Goal: Information Seeking & Learning: Compare options

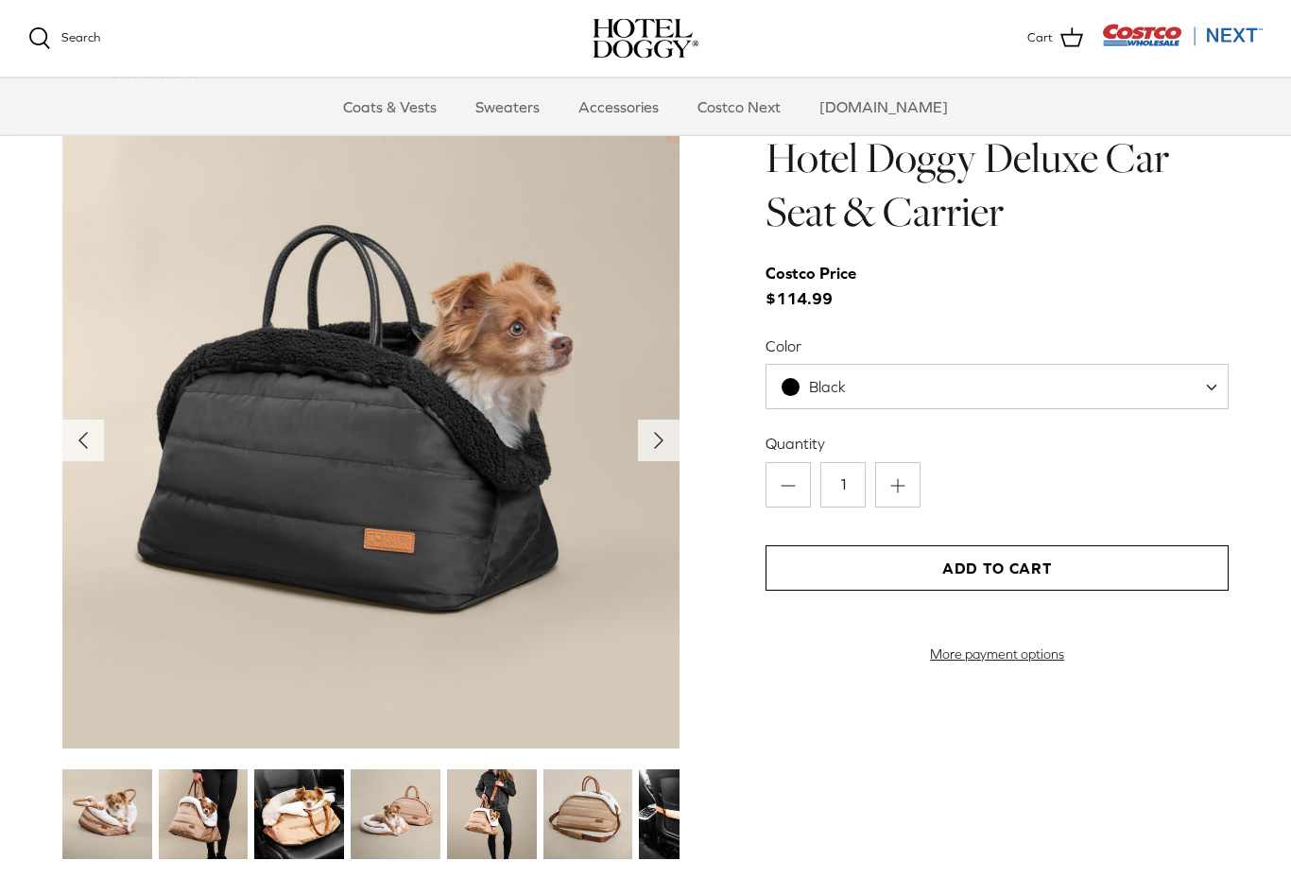
scroll to position [1853, 0]
click at [660, 445] on icon "Right" at bounding box center [659, 440] width 30 height 30
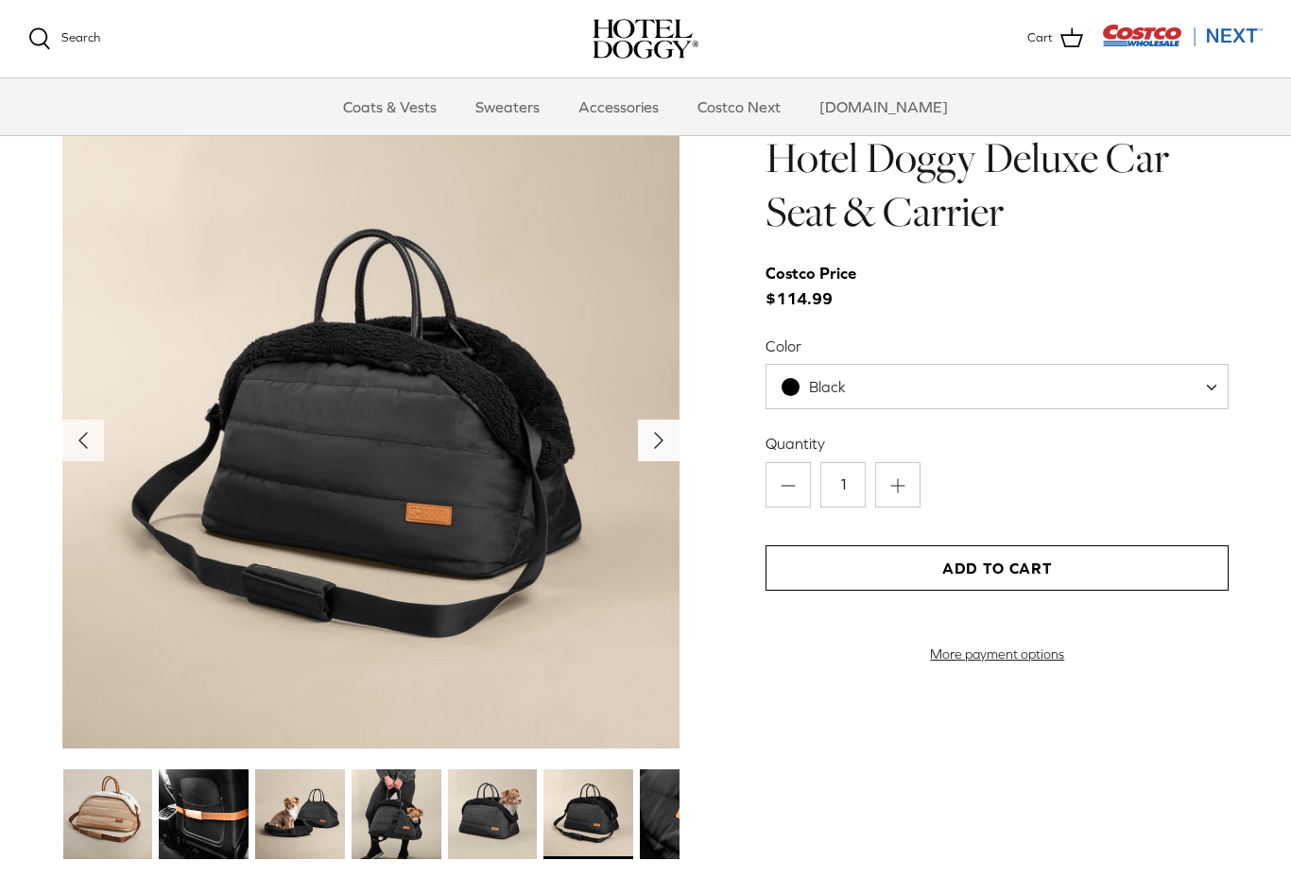
click at [659, 443] on icon "Right" at bounding box center [659, 440] width 30 height 30
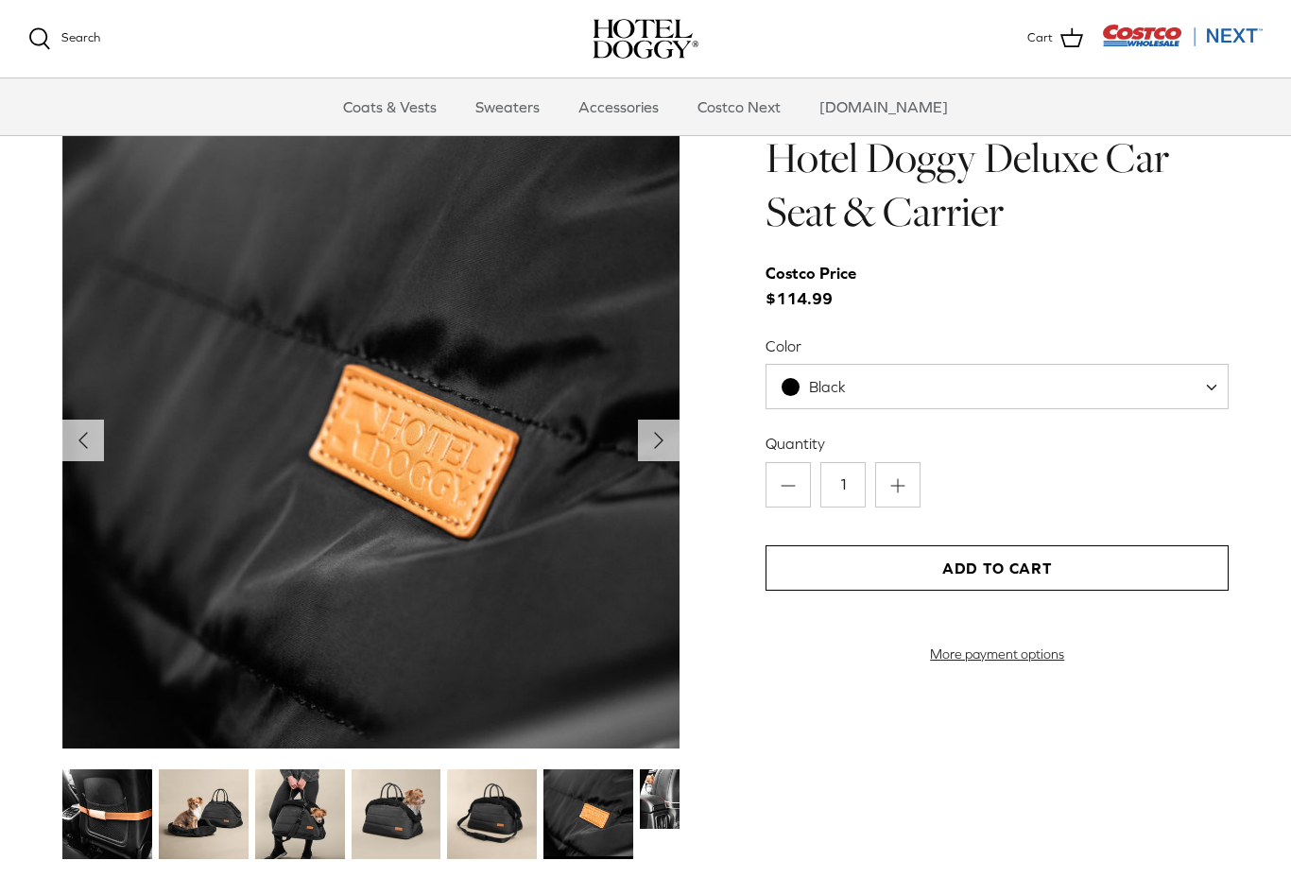
click at [650, 459] on img at bounding box center [370, 439] width 617 height 617
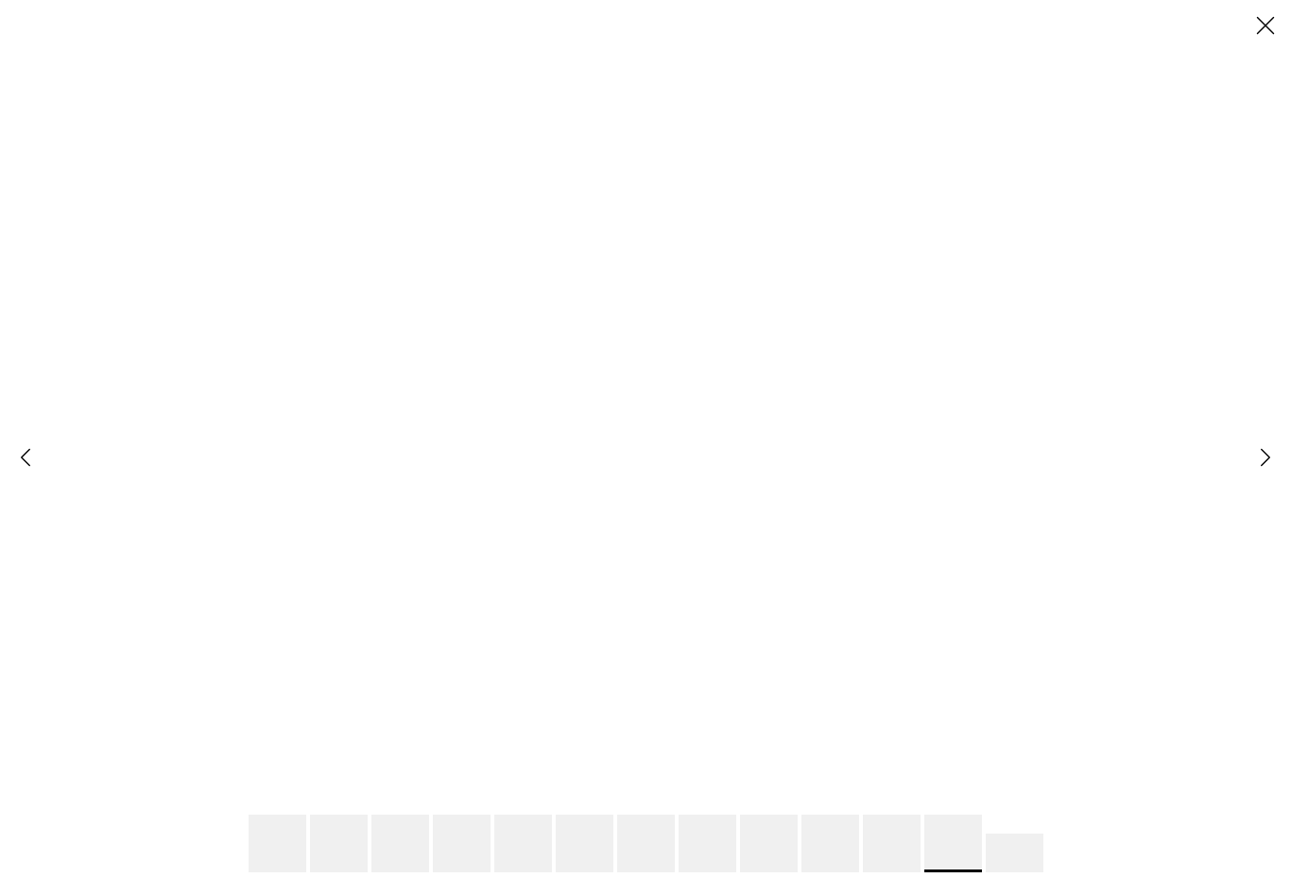
scroll to position [0, 0]
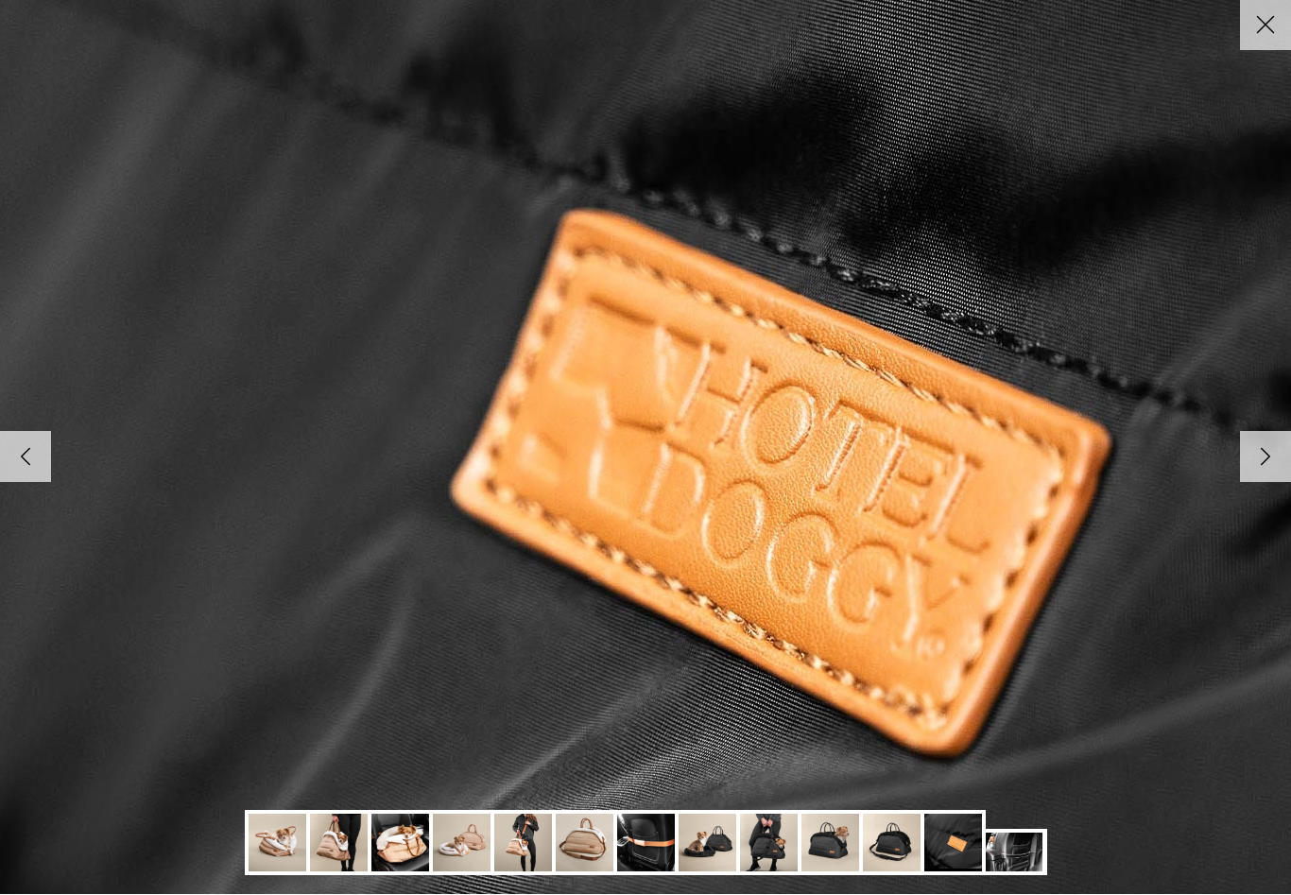
click at [1282, 448] on link "Right" at bounding box center [1265, 457] width 51 height 51
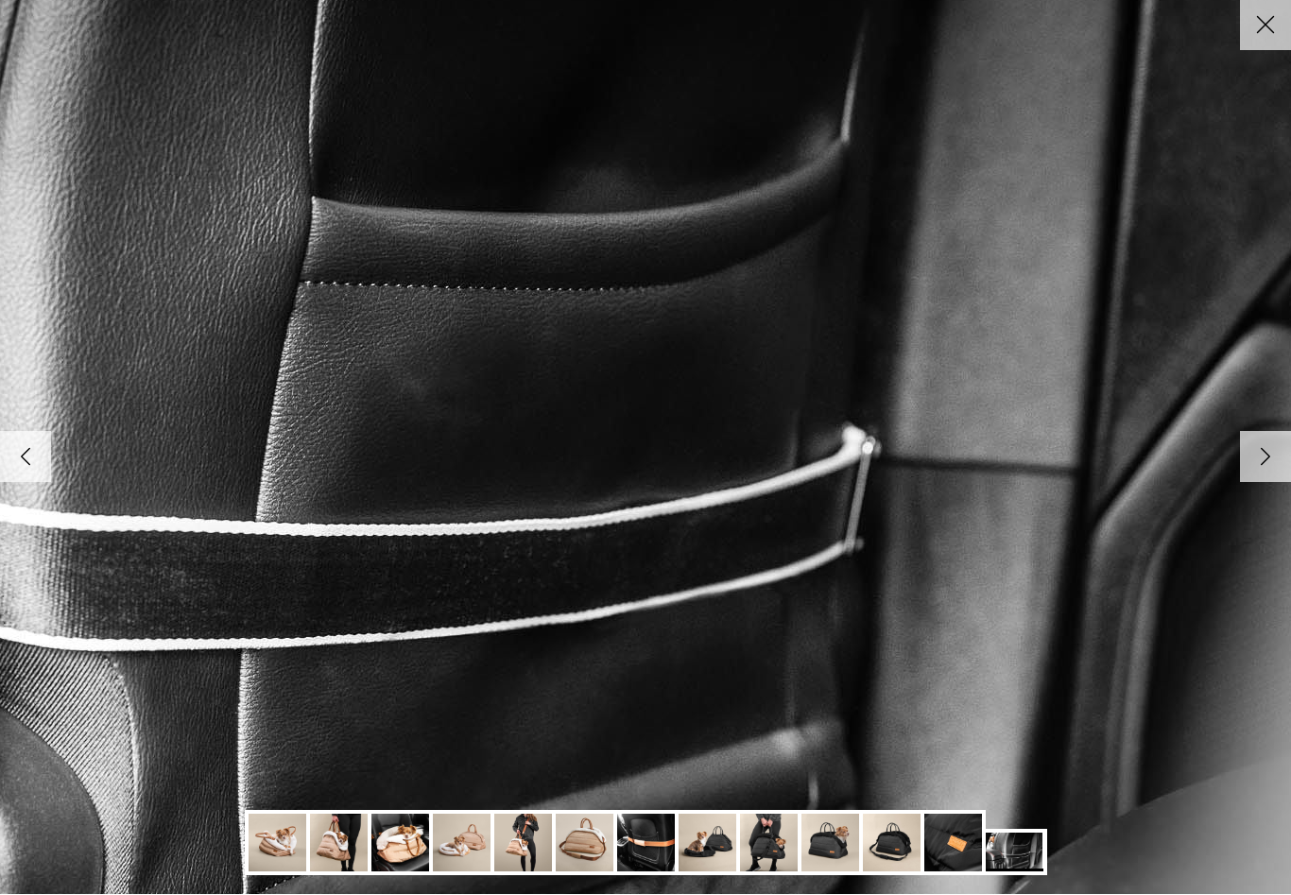
click at [1279, 455] on icon "Right" at bounding box center [1265, 457] width 32 height 32
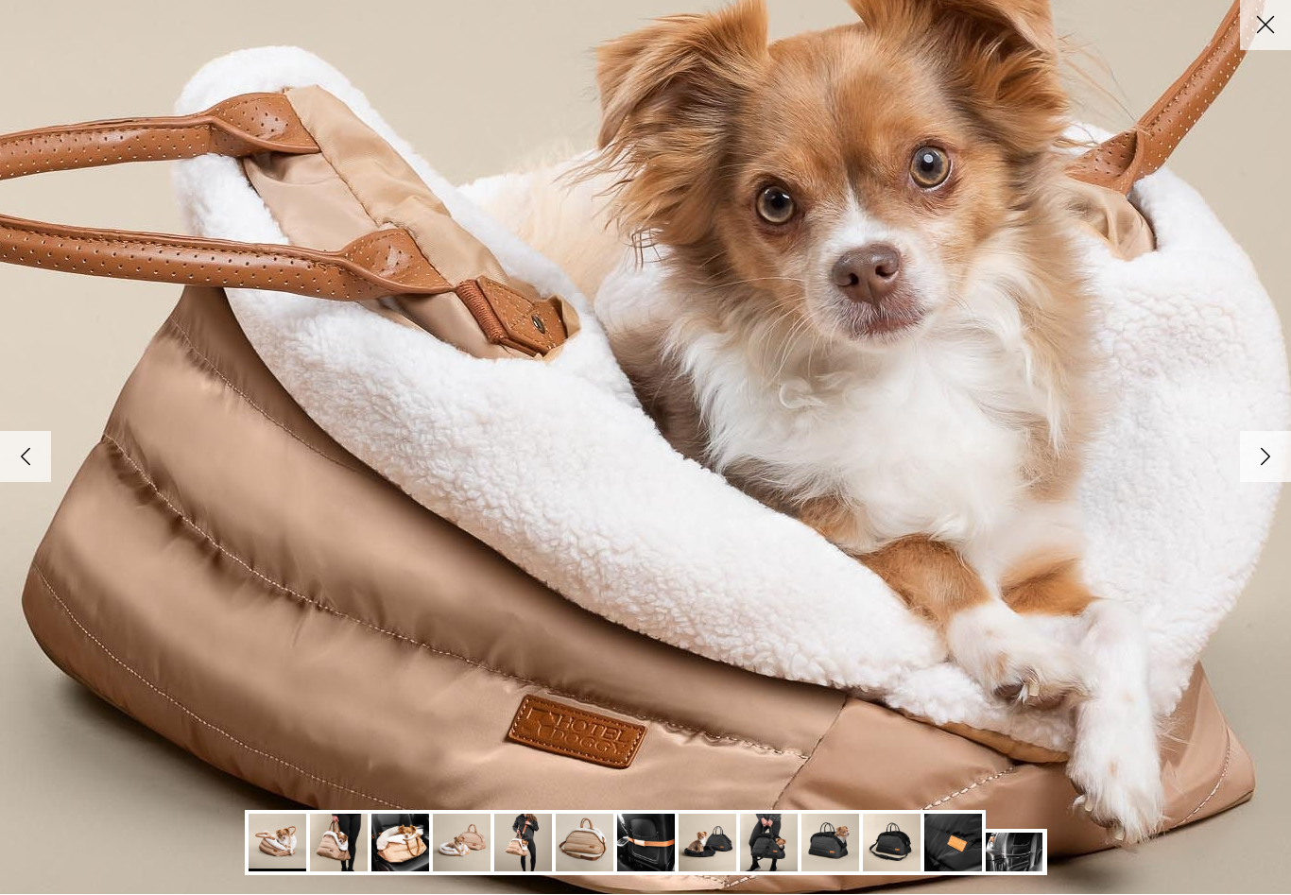
click at [1275, 455] on icon "Right" at bounding box center [1265, 457] width 32 height 32
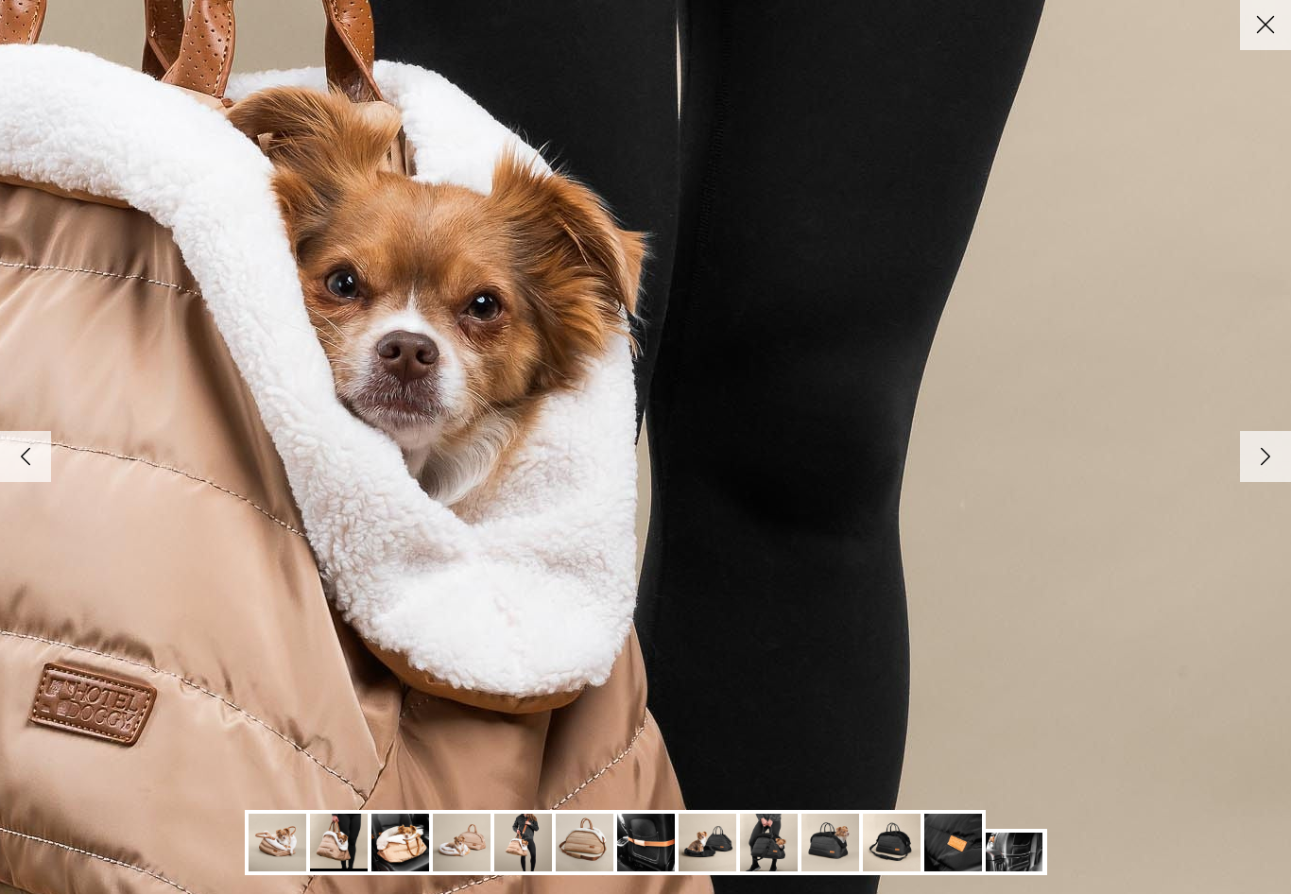
click at [1262, 461] on polyline at bounding box center [1266, 457] width 9 height 16
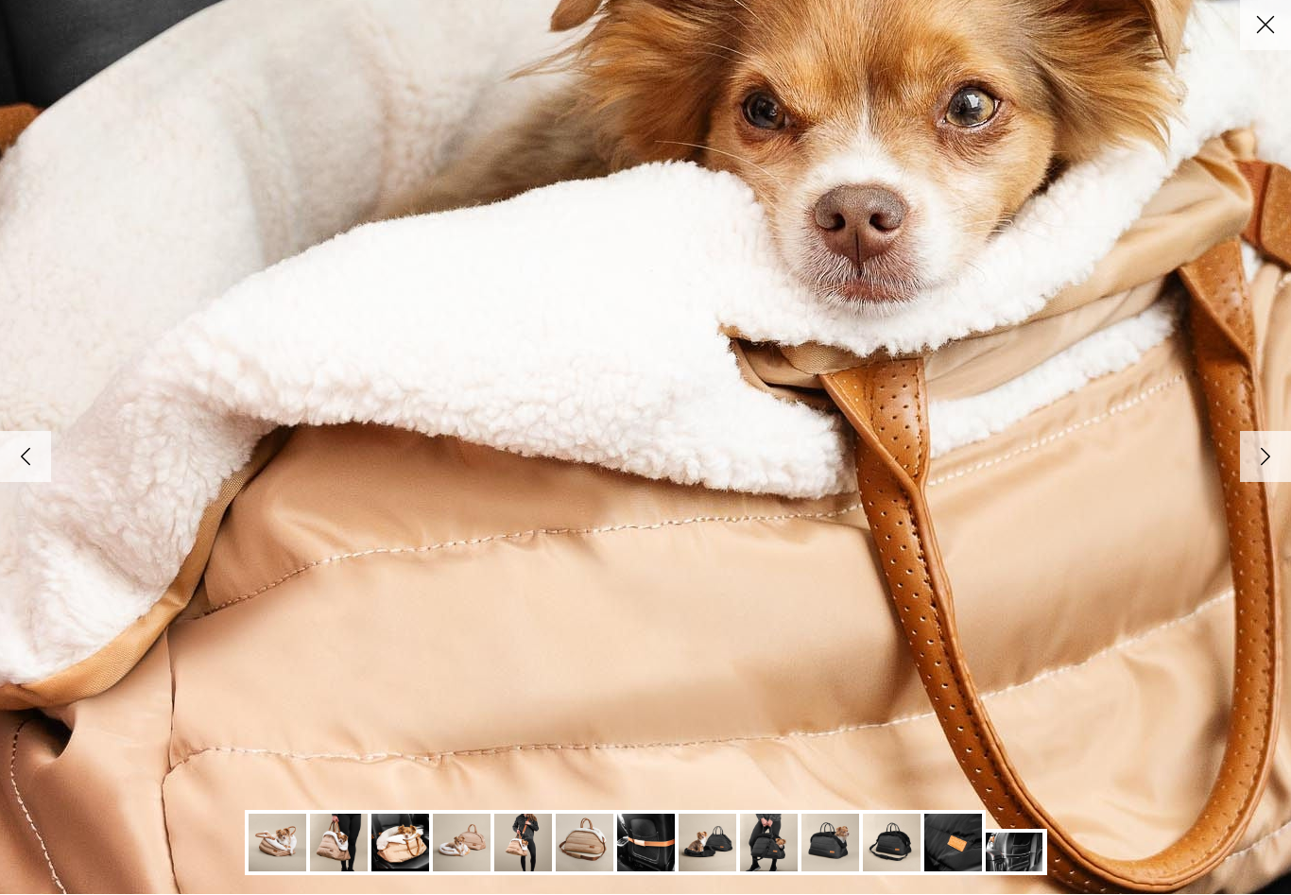
click at [1268, 470] on icon "Right" at bounding box center [1265, 457] width 32 height 32
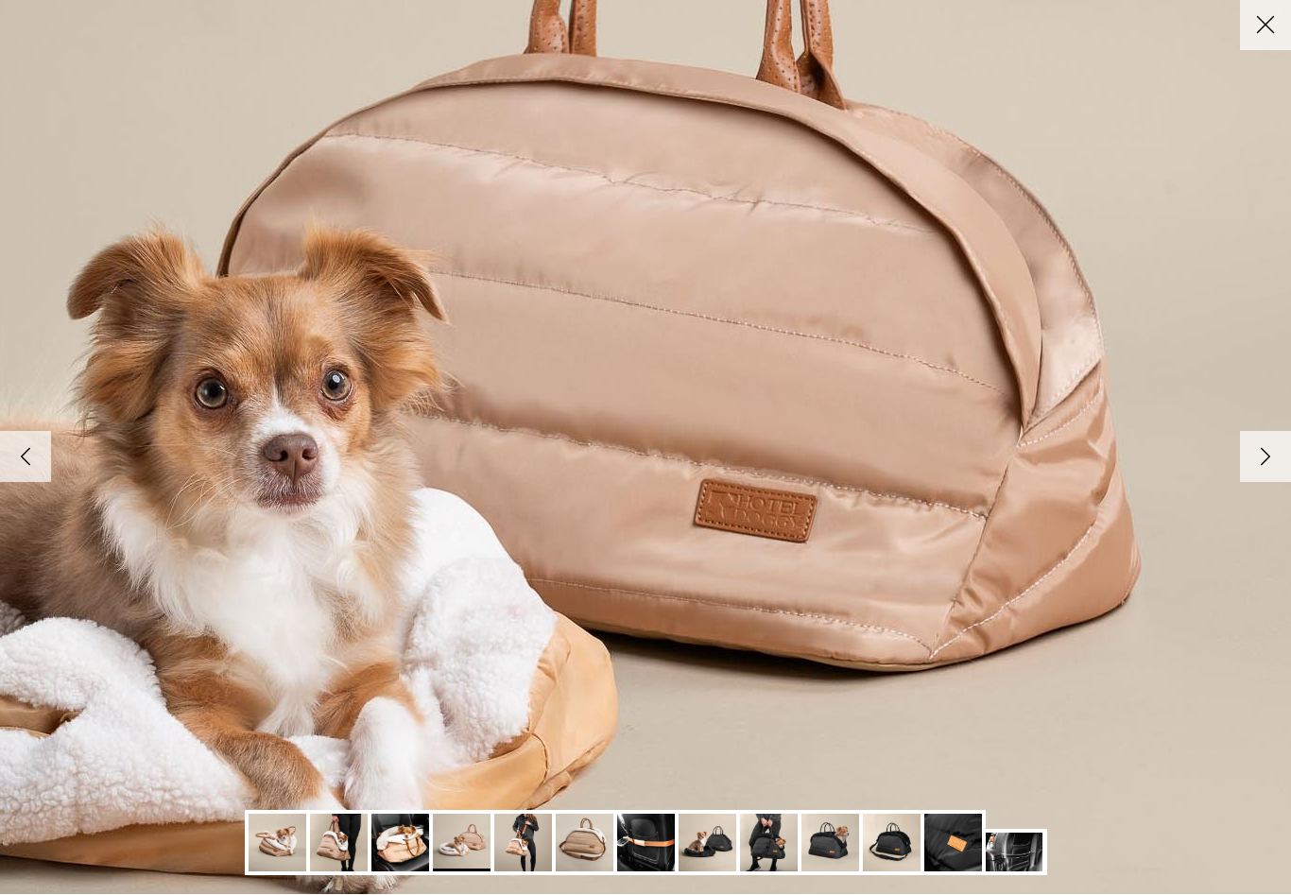
click at [1279, 463] on icon "Right" at bounding box center [1265, 457] width 32 height 32
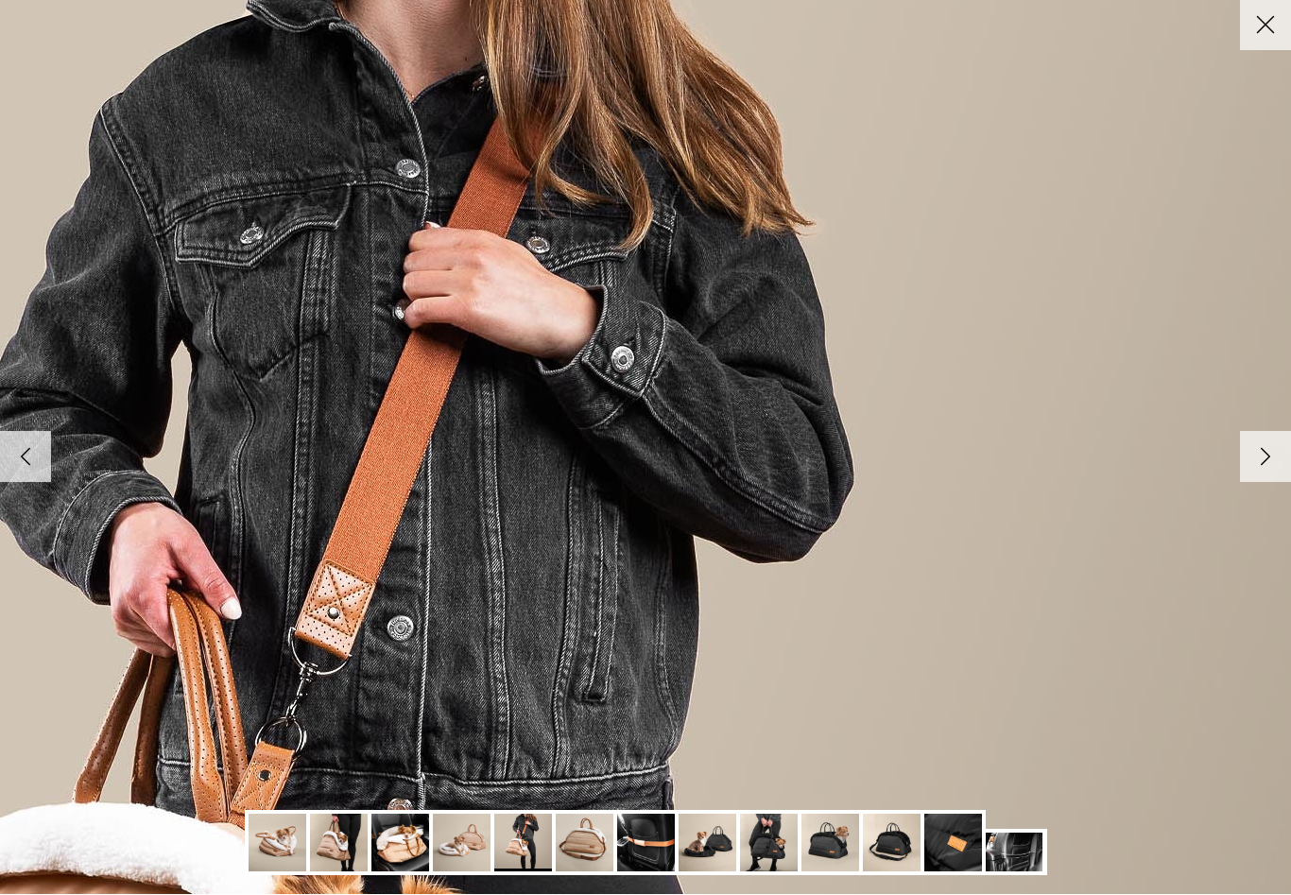
click at [1276, 21] on icon "Close" at bounding box center [1265, 25] width 32 height 32
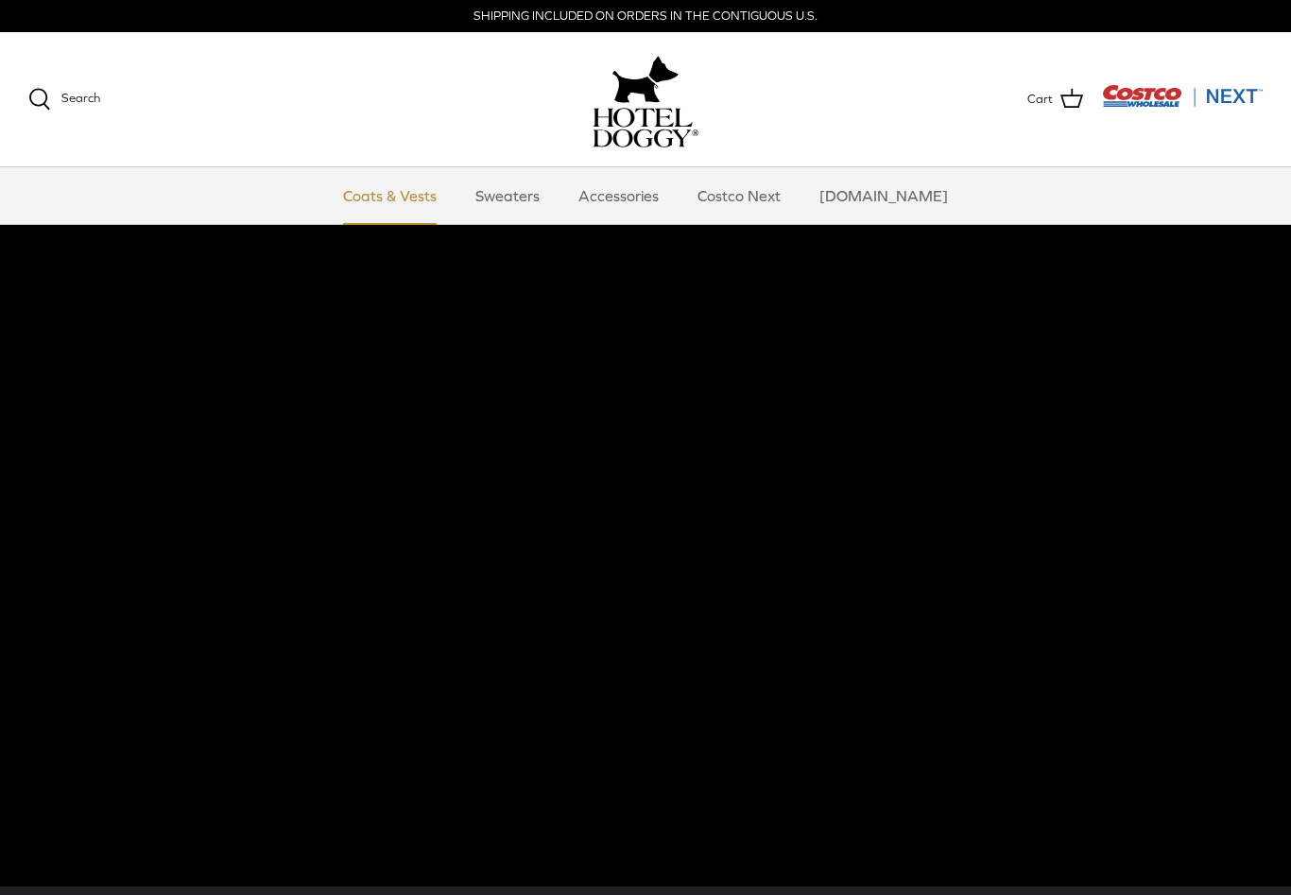
click at [423, 206] on link "Coats & Vests" at bounding box center [390, 195] width 128 height 57
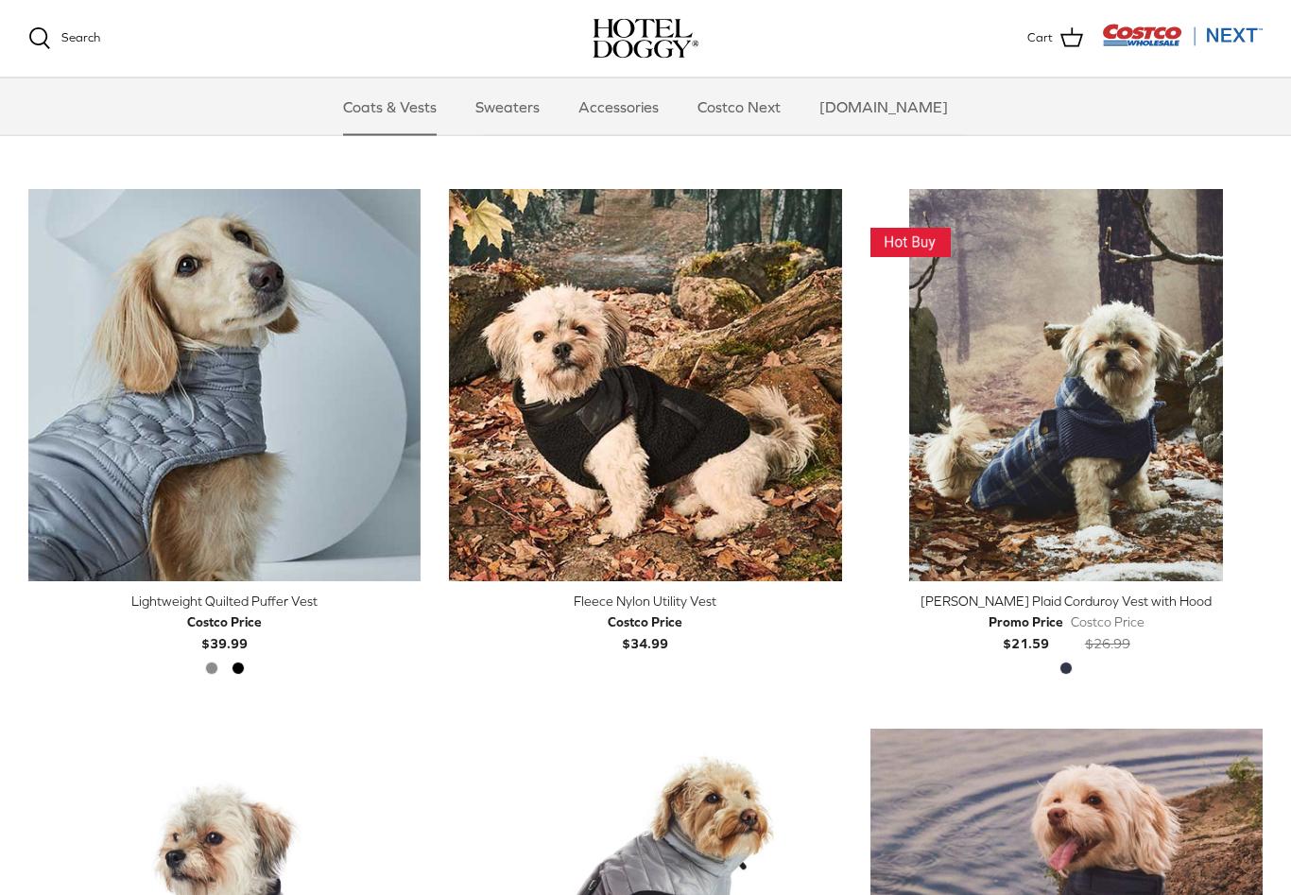
scroll to position [2017, 0]
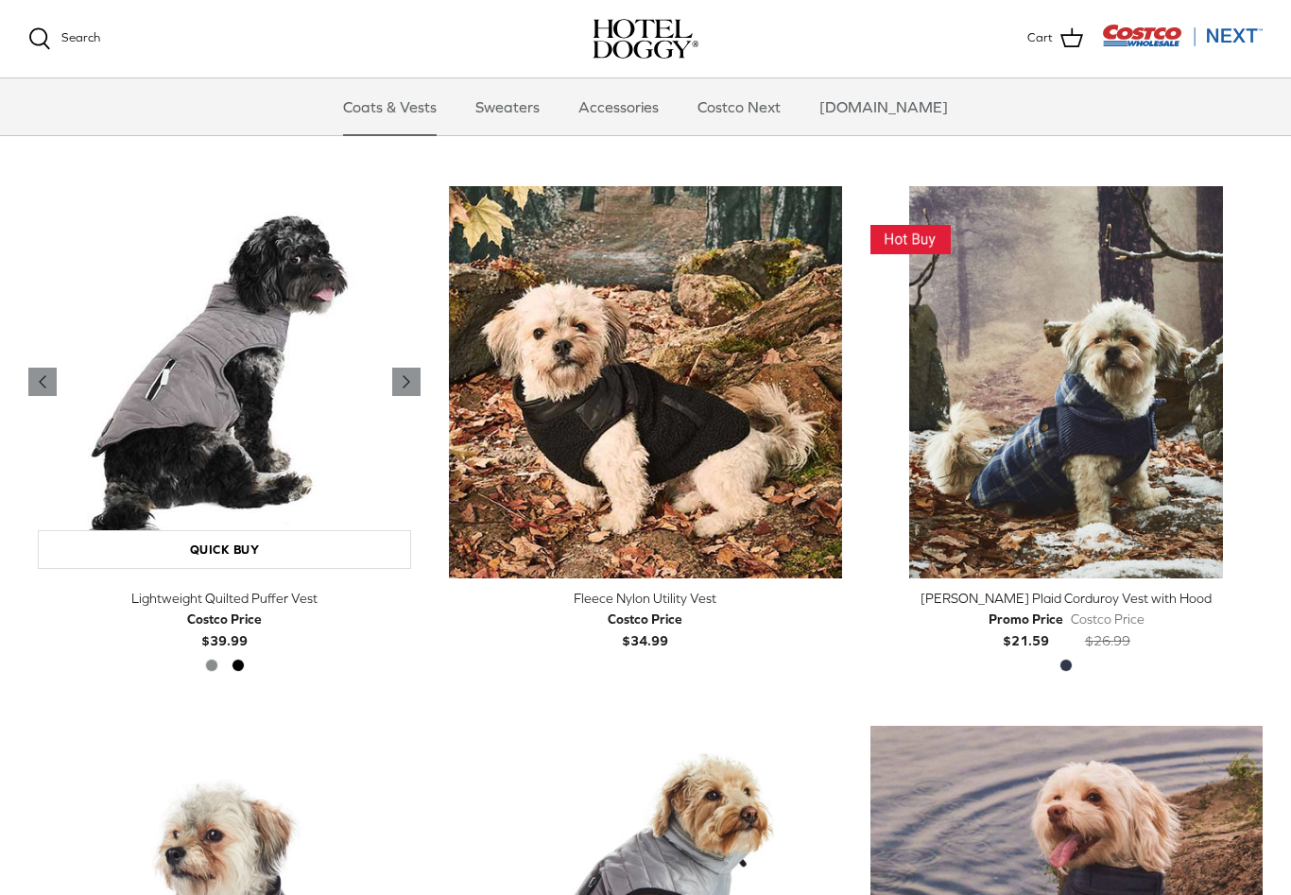
click at [87, 284] on img "Lightweight Quilted Puffer Vest" at bounding box center [224, 382] width 392 height 392
click at [86, 239] on img "Lightweight Quilted Puffer Vest" at bounding box center [224, 382] width 392 height 392
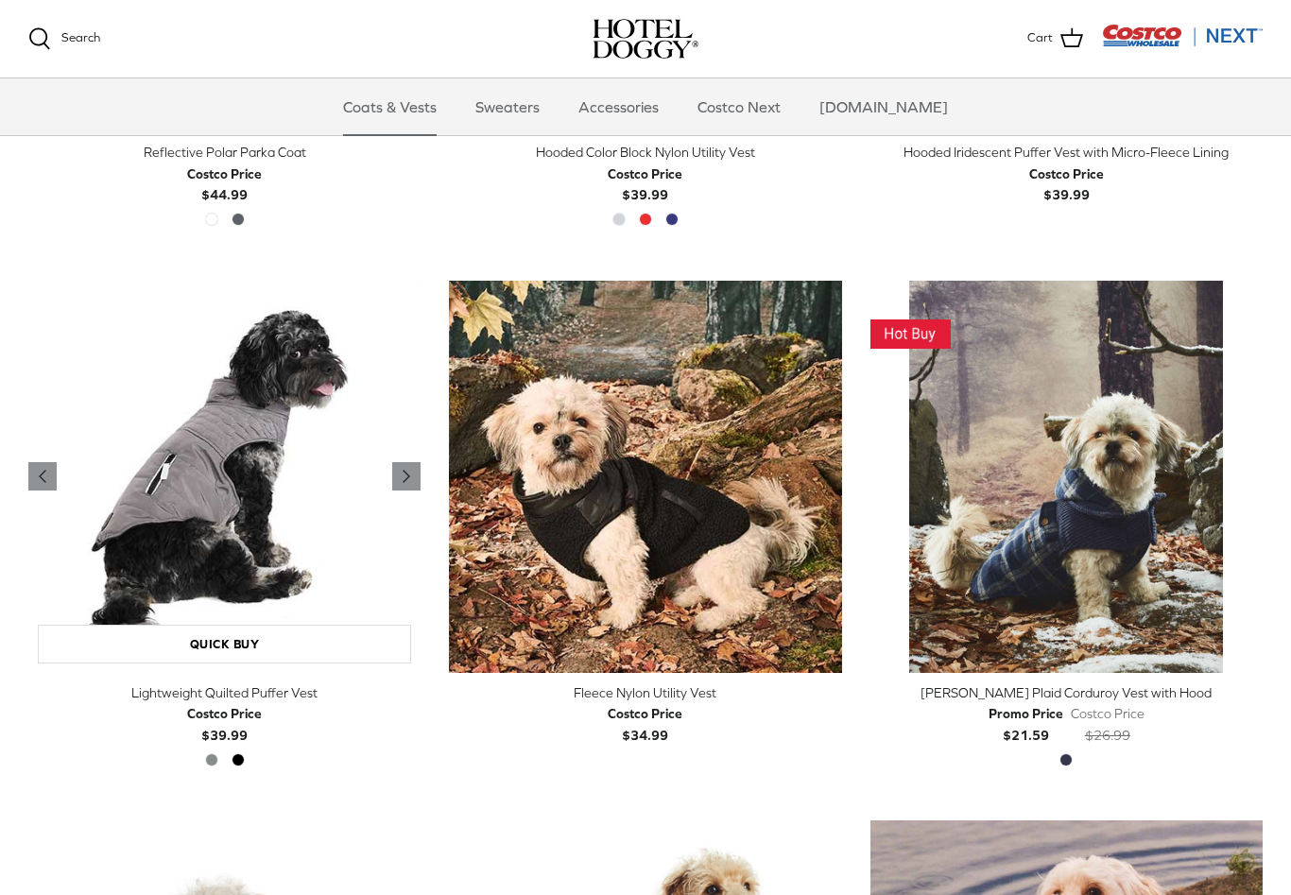
scroll to position [1921, 0]
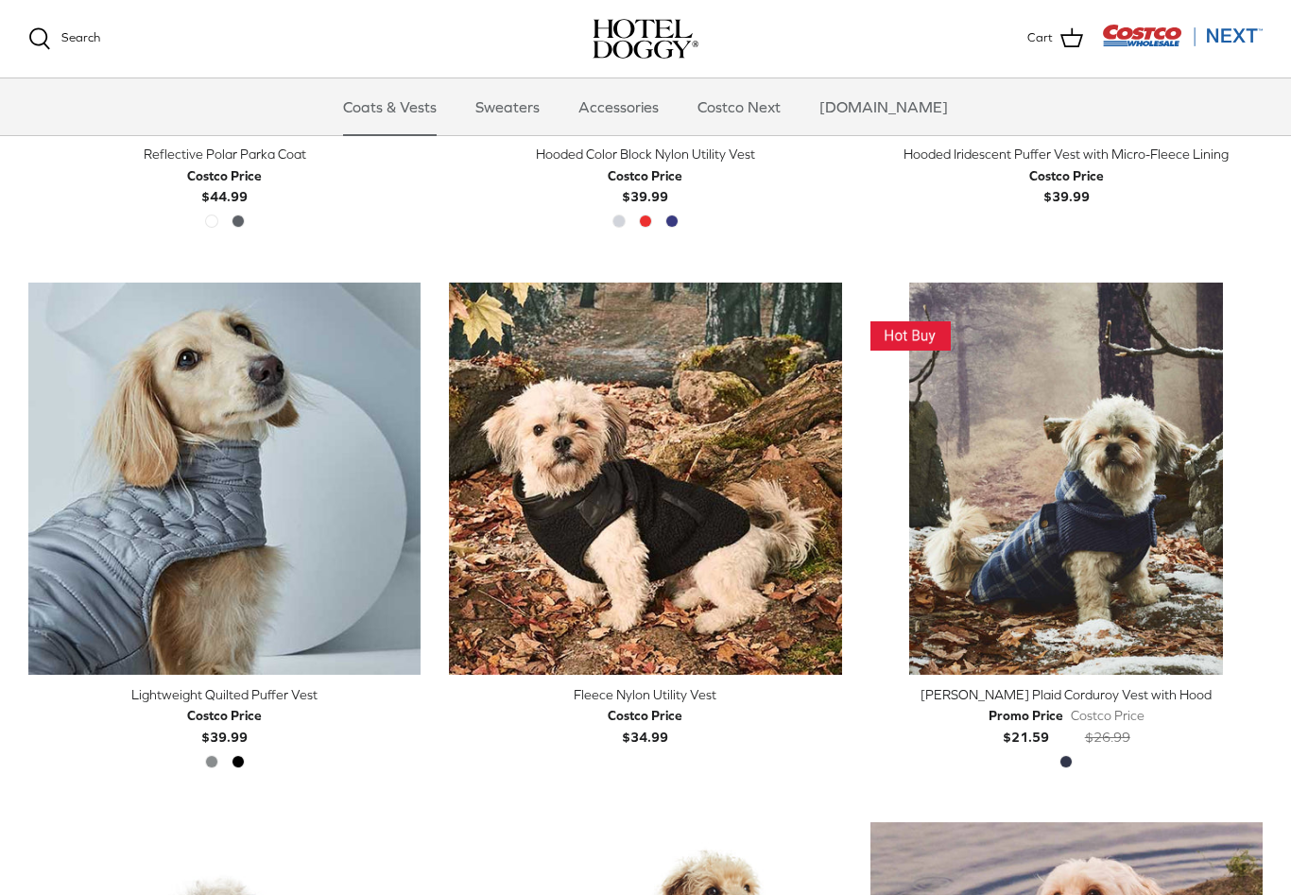
click at [202, 755] on div "Alloy Black" at bounding box center [224, 767] width 53 height 25
click at [191, 758] on div "Alloy Black" at bounding box center [224, 765] width 405 height 20
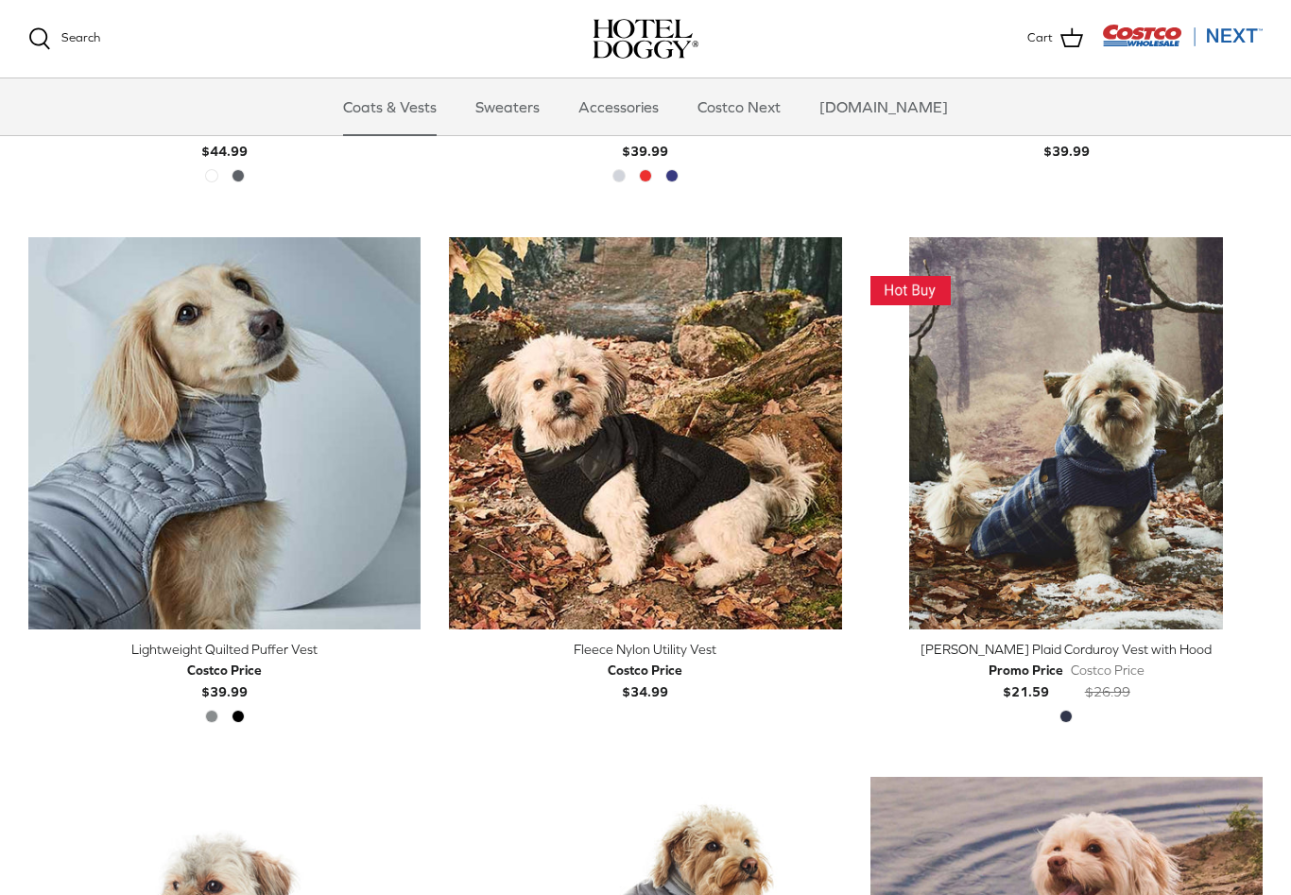
scroll to position [1927, 0]
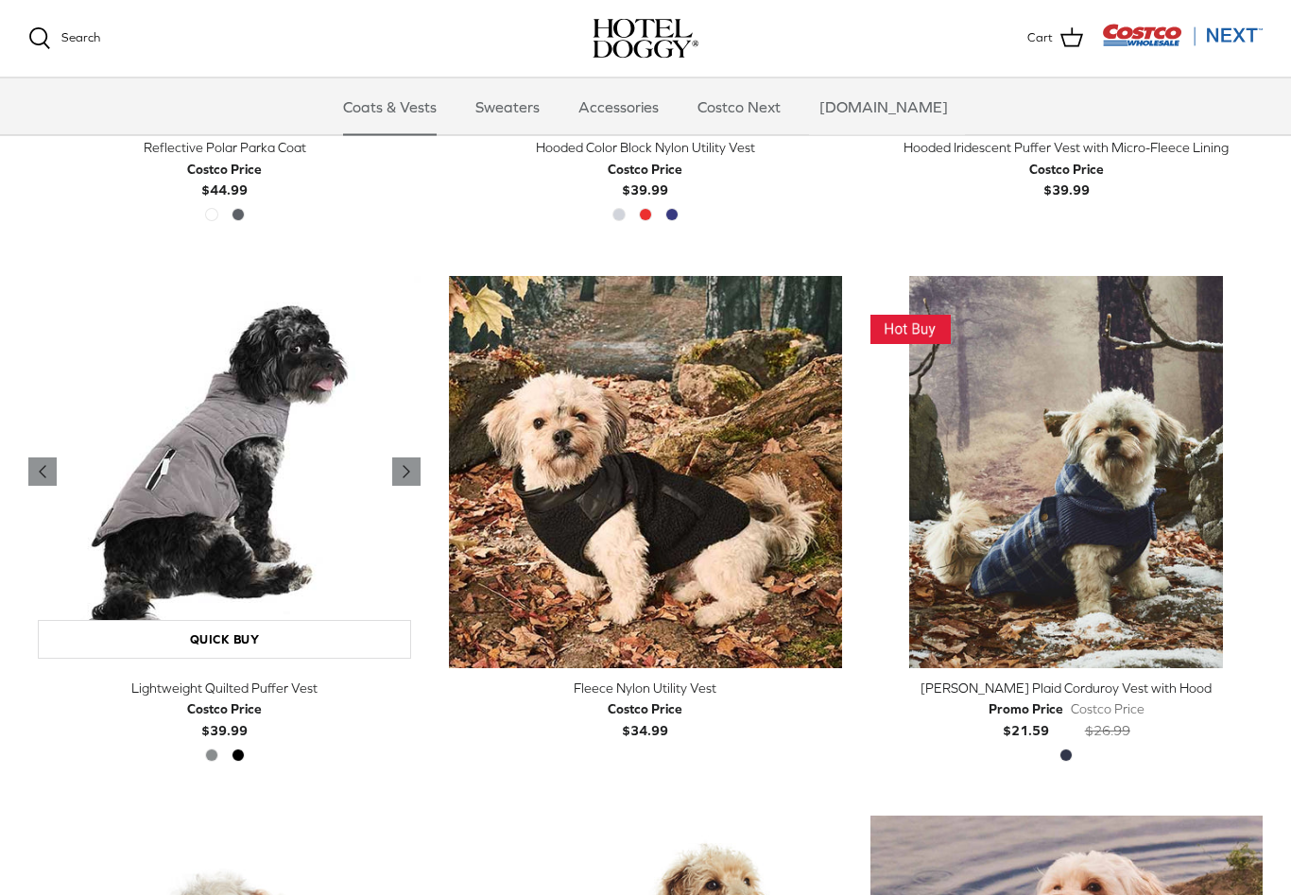
click at [154, 506] on img "Lightweight Quilted Puffer Vest" at bounding box center [224, 473] width 392 height 392
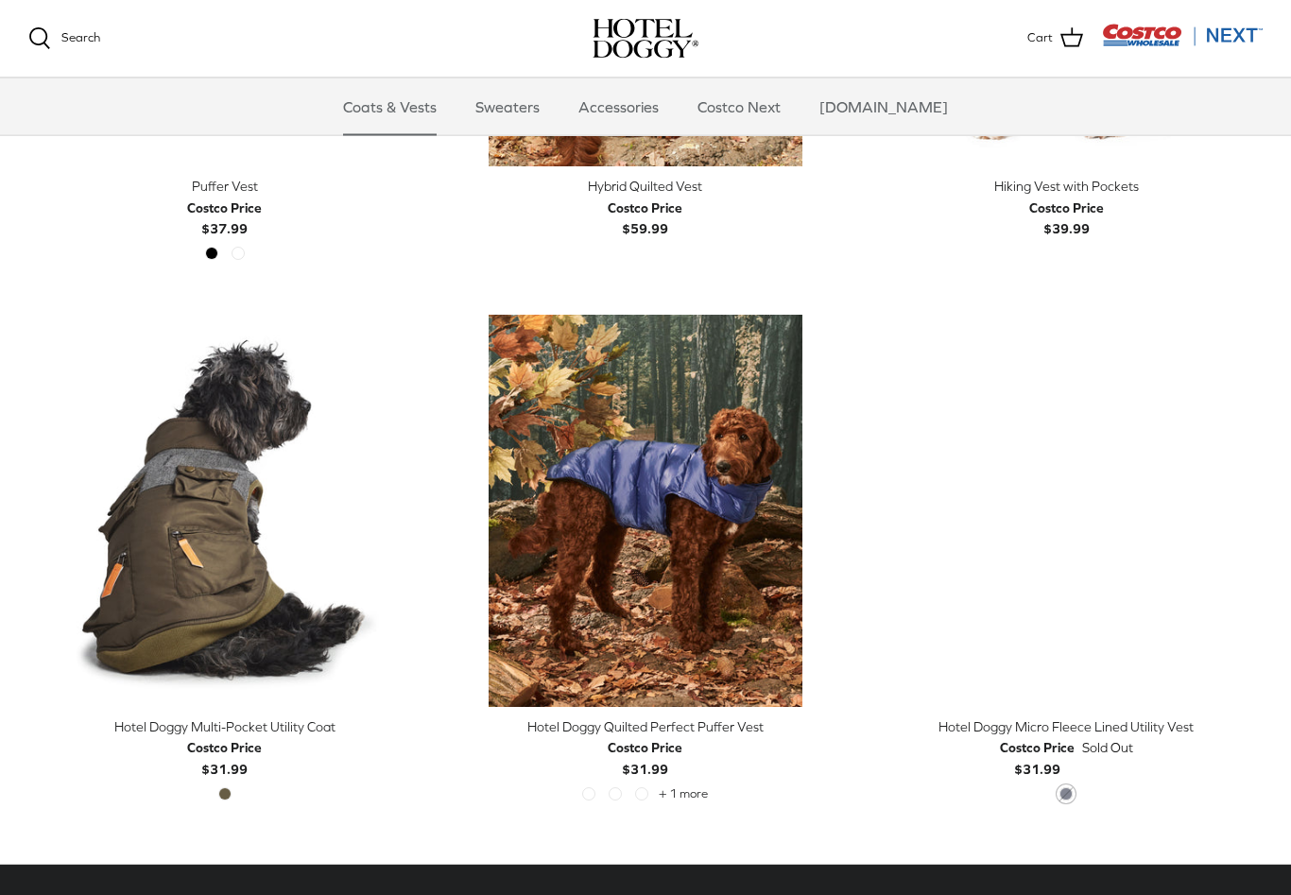
scroll to position [3511, 0]
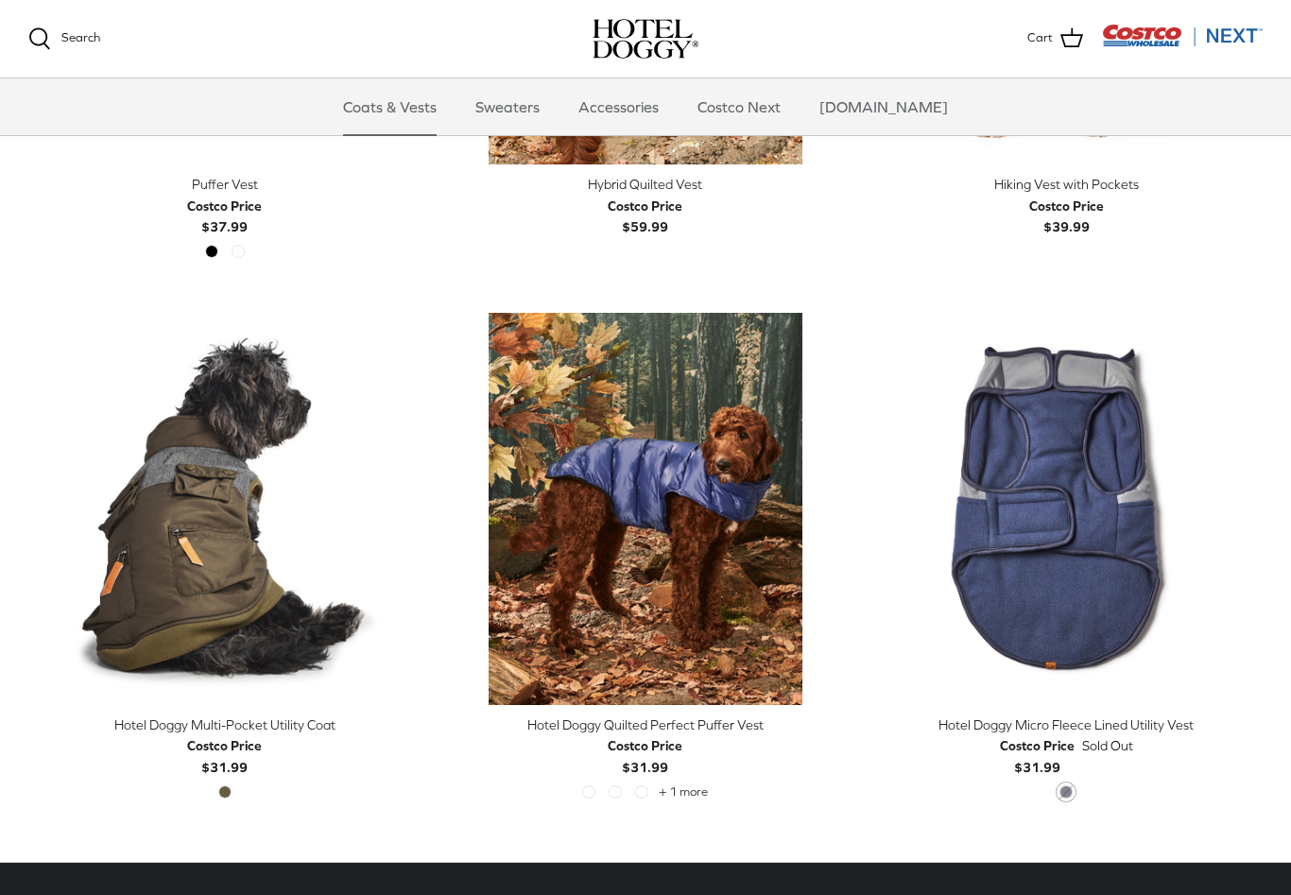
click at [1200, 753] on div "Costco Price $31.99 Sold Out" at bounding box center [1066, 756] width 392 height 43
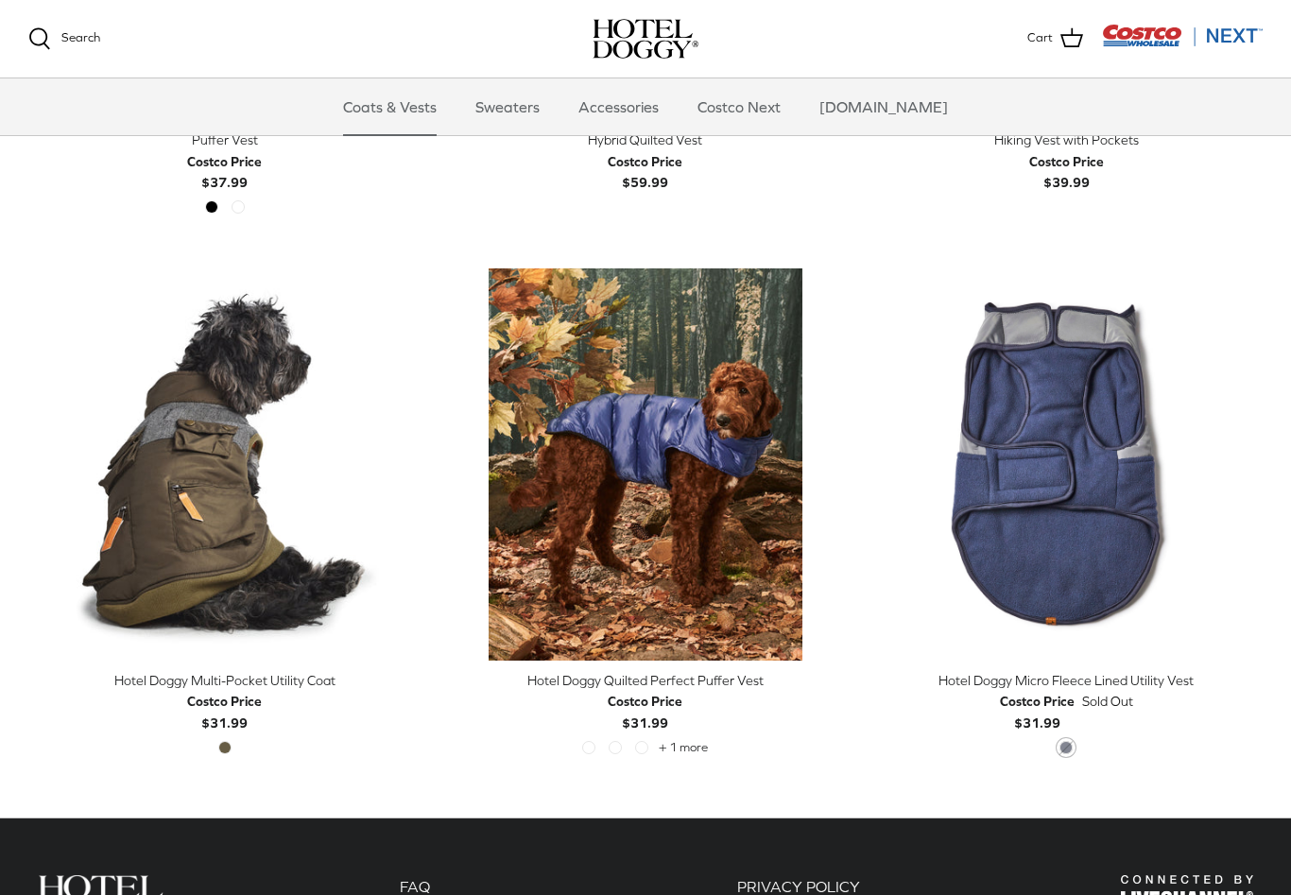
scroll to position [3576, 0]
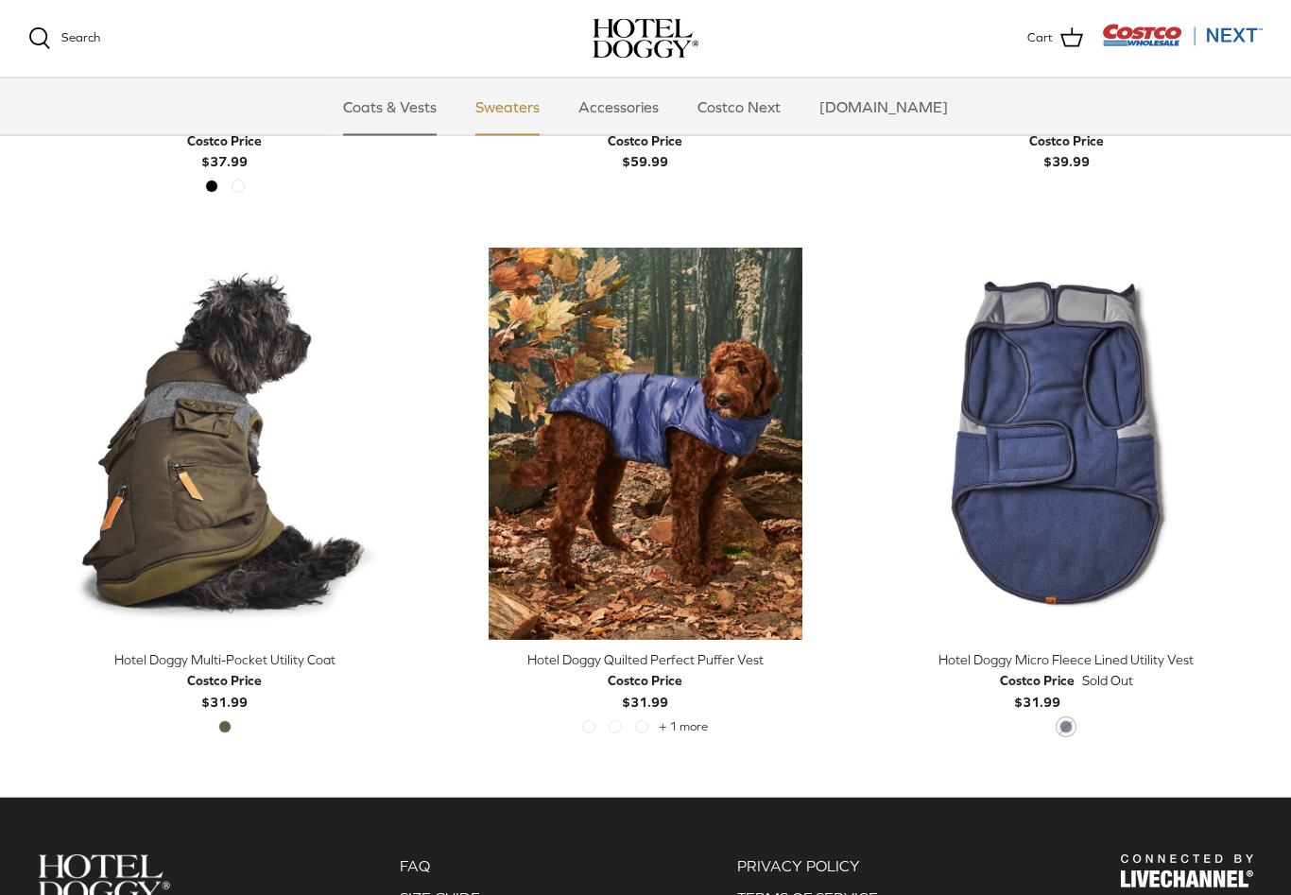
click at [526, 82] on link "Sweaters" at bounding box center [507, 106] width 98 height 57
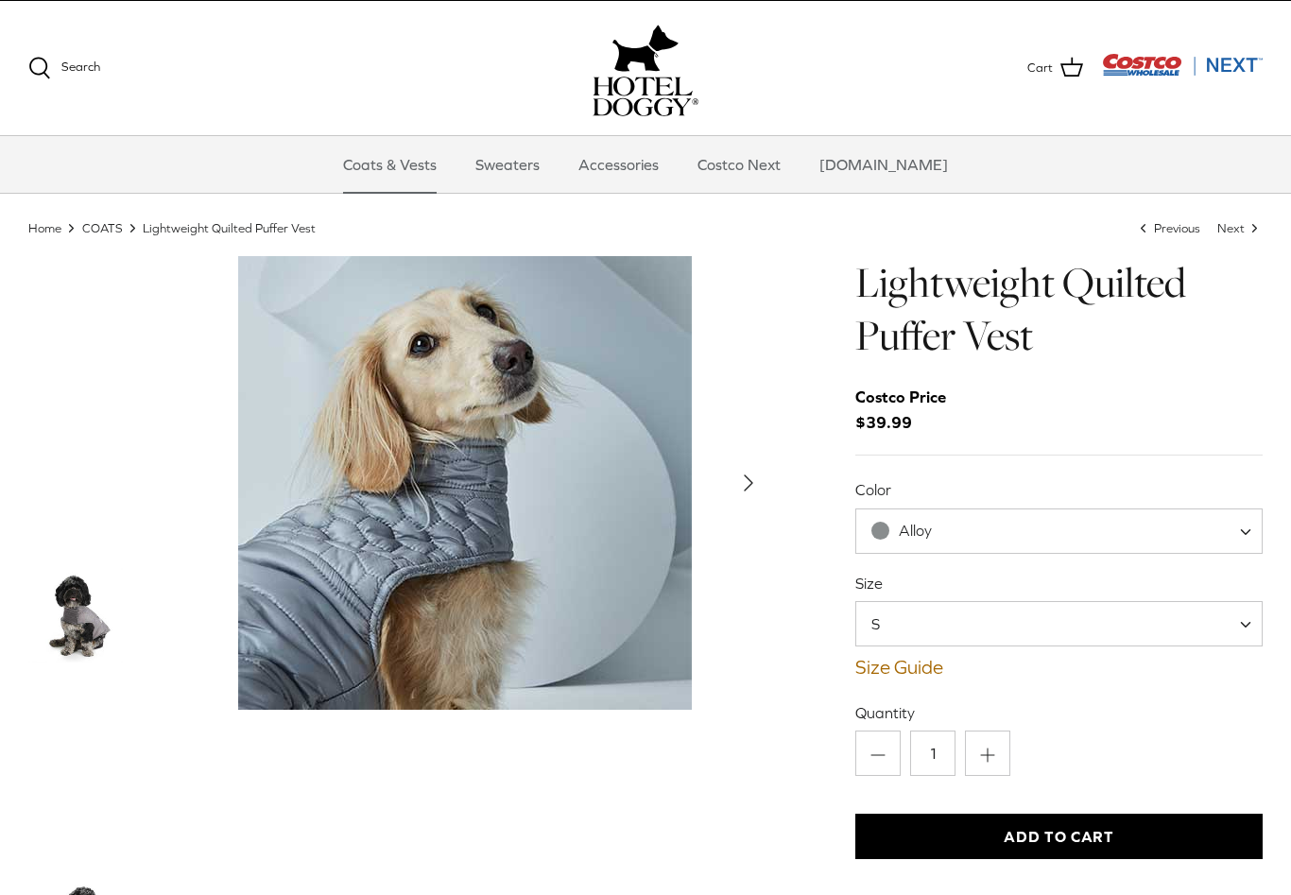
scroll to position [86, 0]
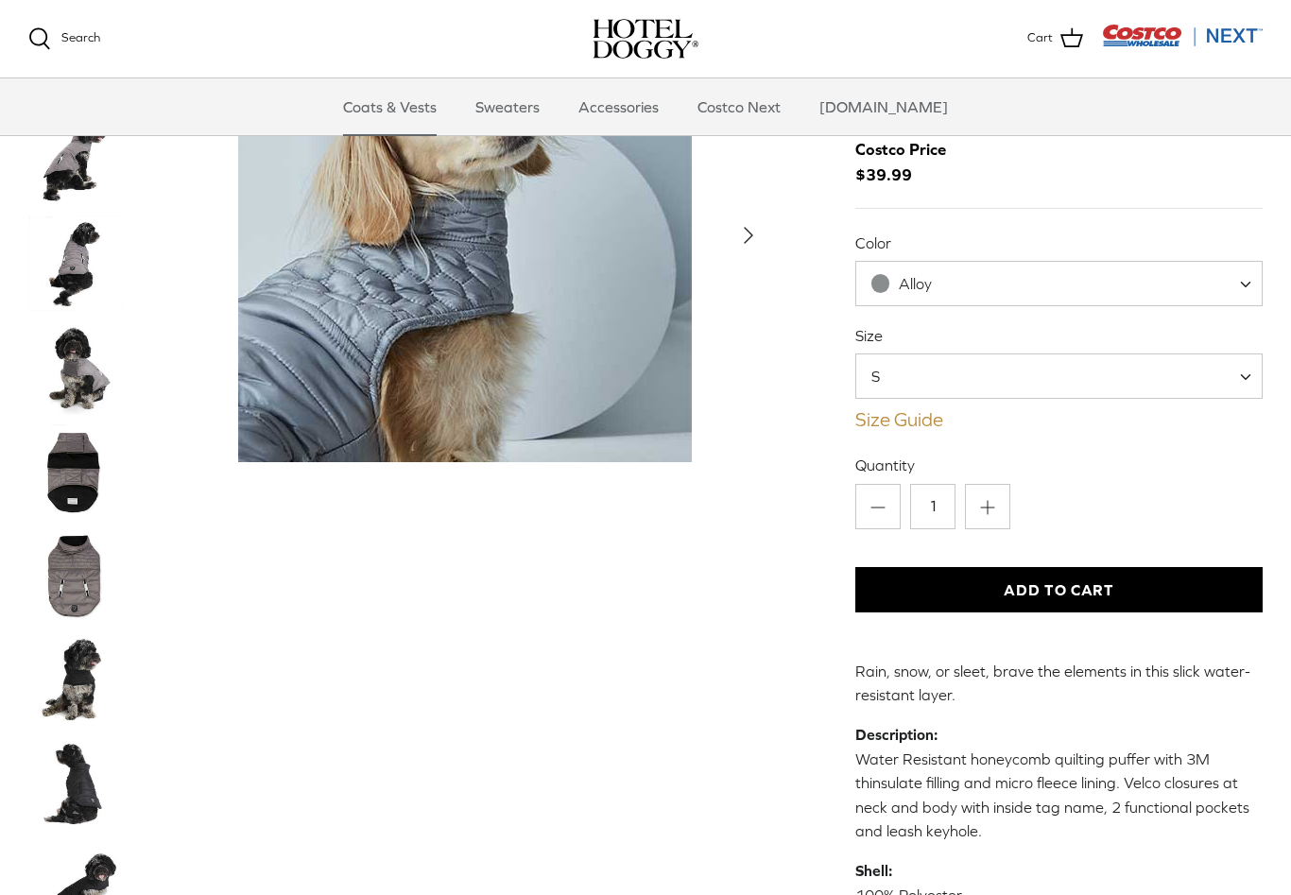
click at [942, 422] on link "Size Guide" at bounding box center [1058, 419] width 407 height 23
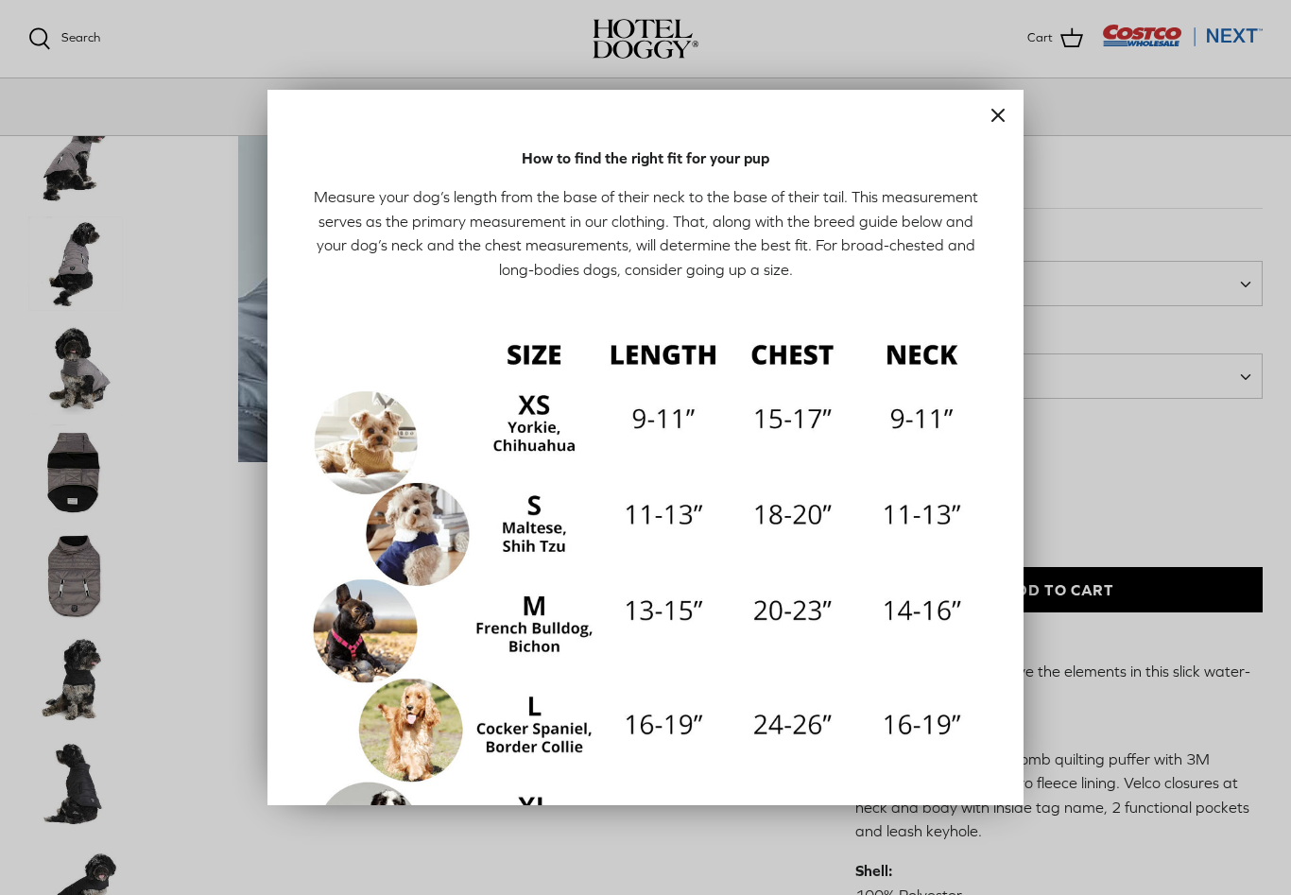
click at [1001, 121] on line "Close" at bounding box center [997, 115] width 11 height 11
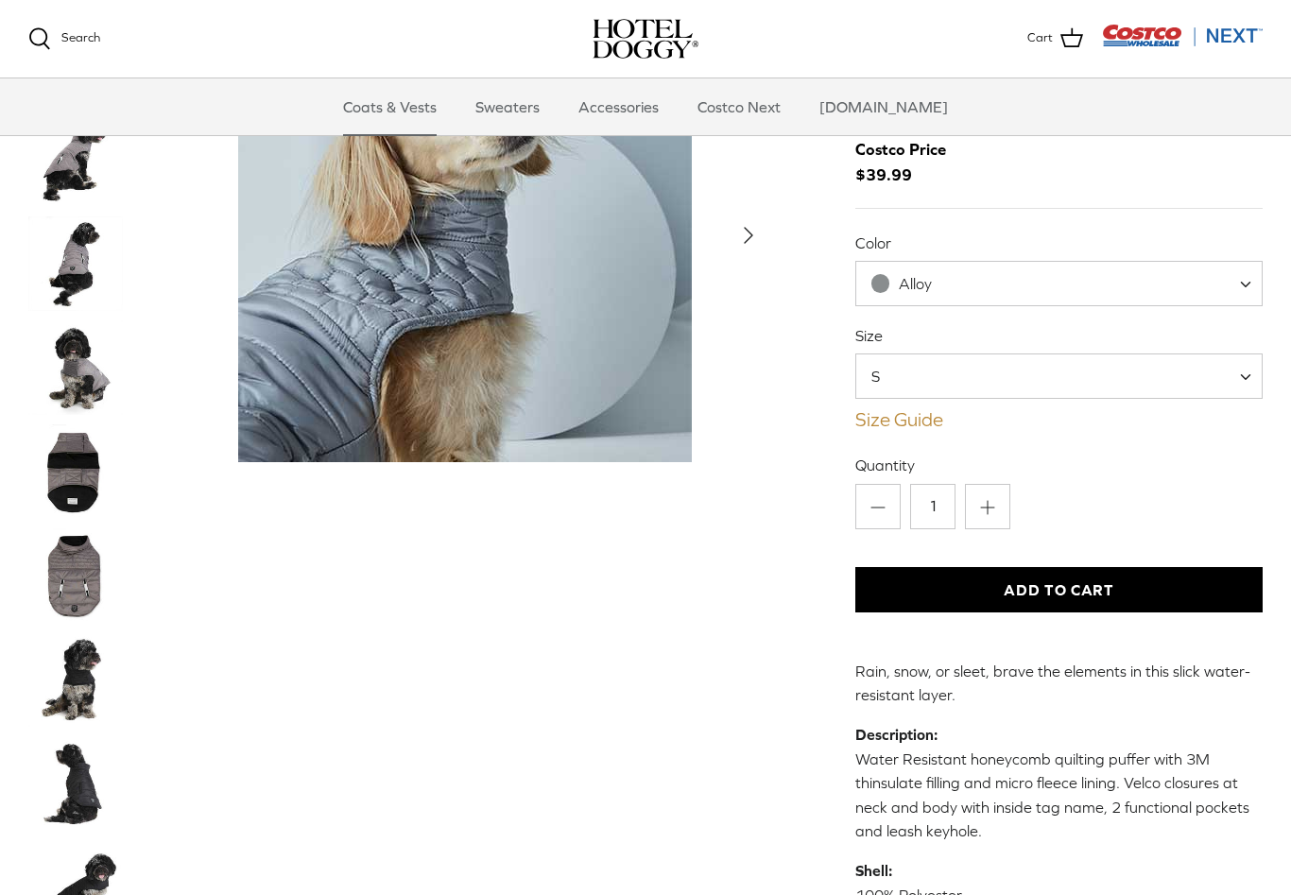
click at [937, 420] on link "Size Guide" at bounding box center [1058, 419] width 407 height 23
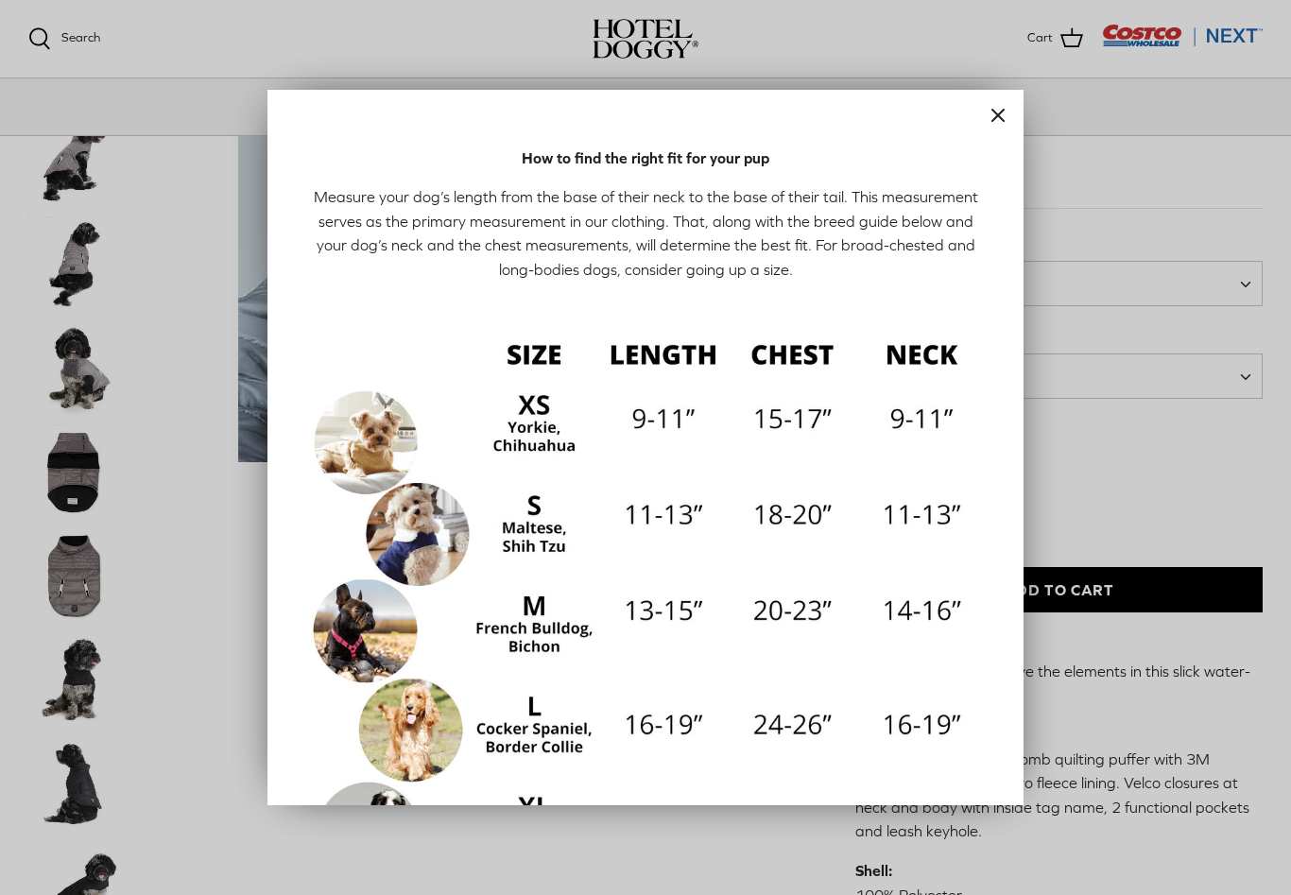
click at [1220, 853] on div at bounding box center [645, 447] width 1291 height 895
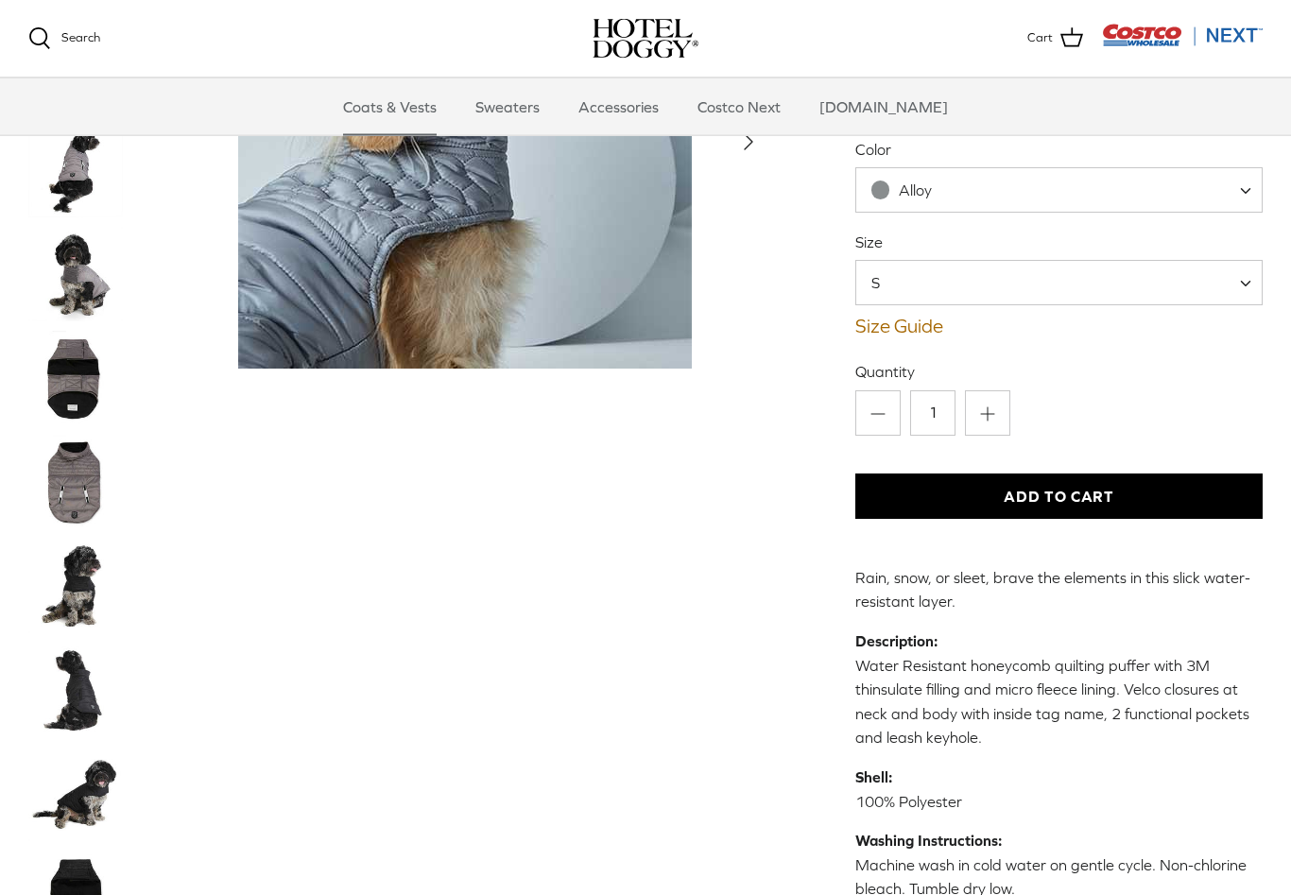
click at [1278, 736] on div "Left Right" at bounding box center [645, 487] width 1291 height 1143
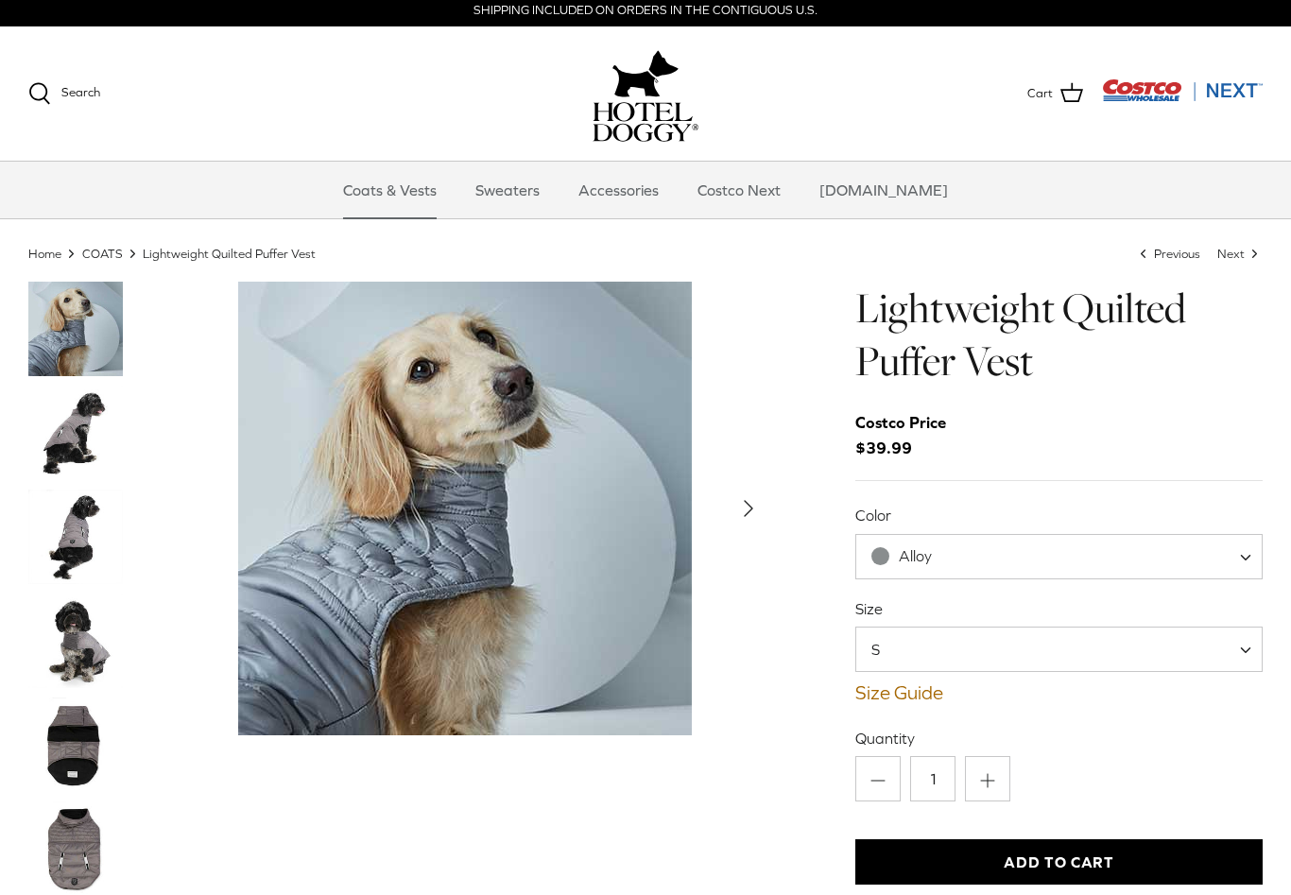
scroll to position [0, 0]
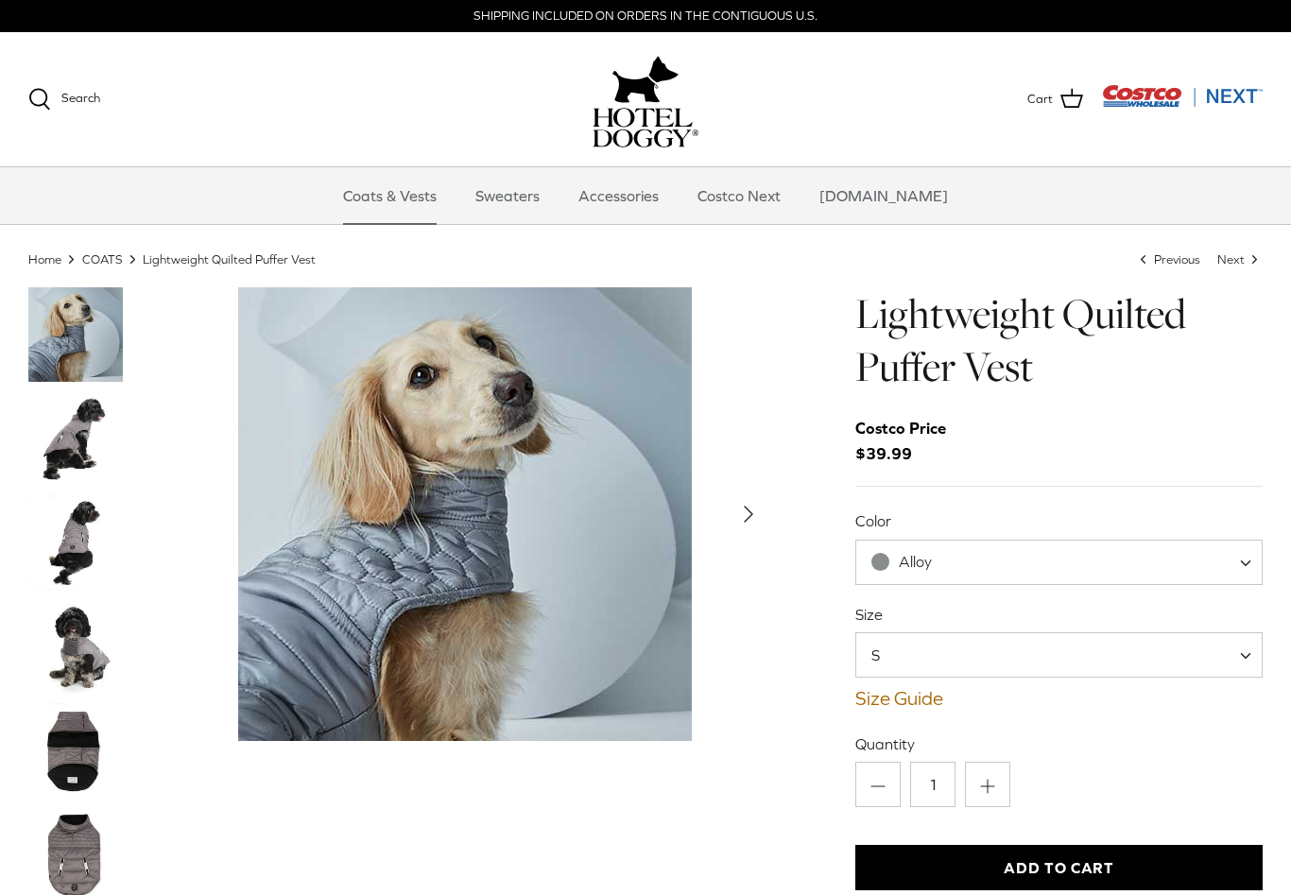
click at [1252, 558] on span at bounding box center [1252, 562] width 19 height 45
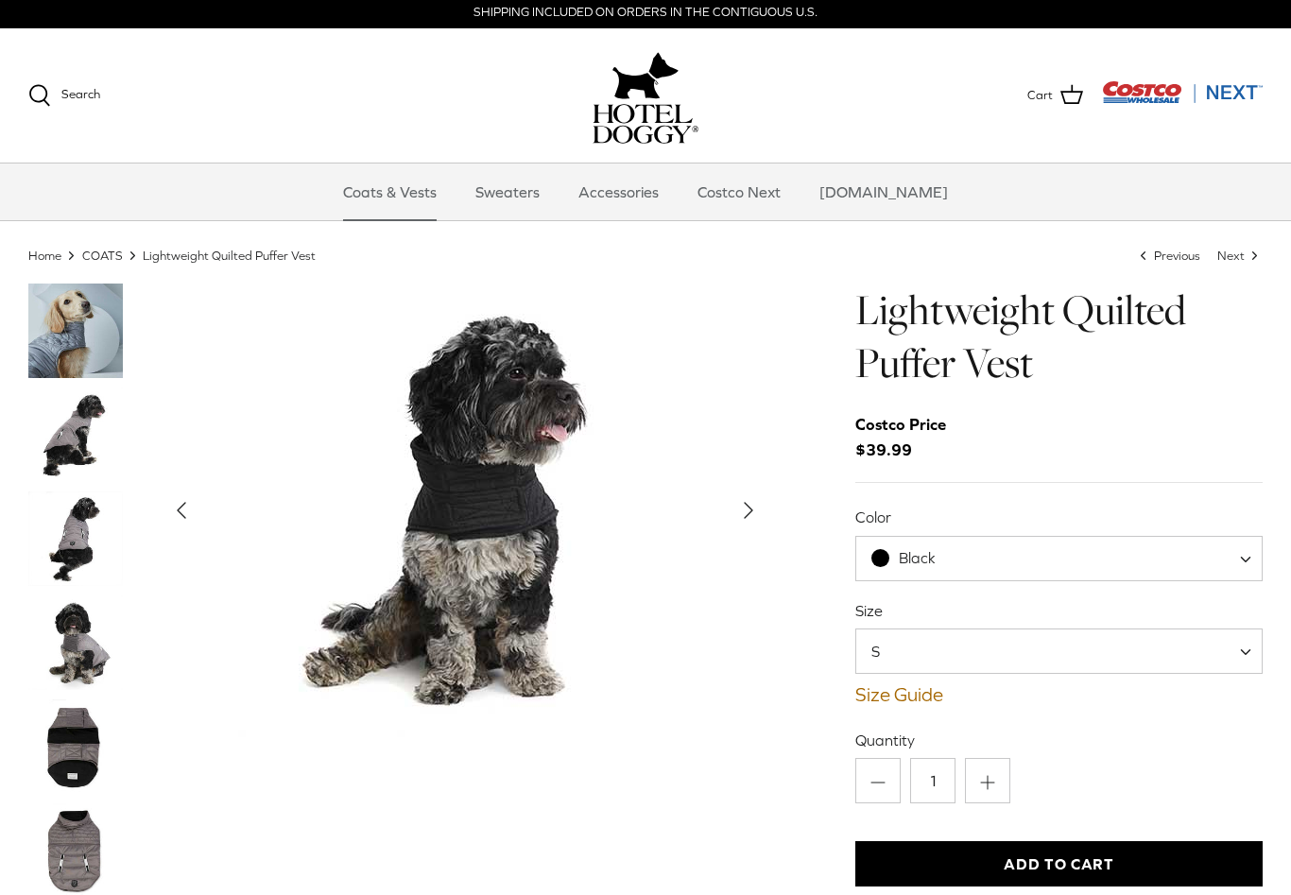
scroll to position [3, 0]
click at [73, 432] on img "Thumbnail Link" at bounding box center [75, 435] width 94 height 94
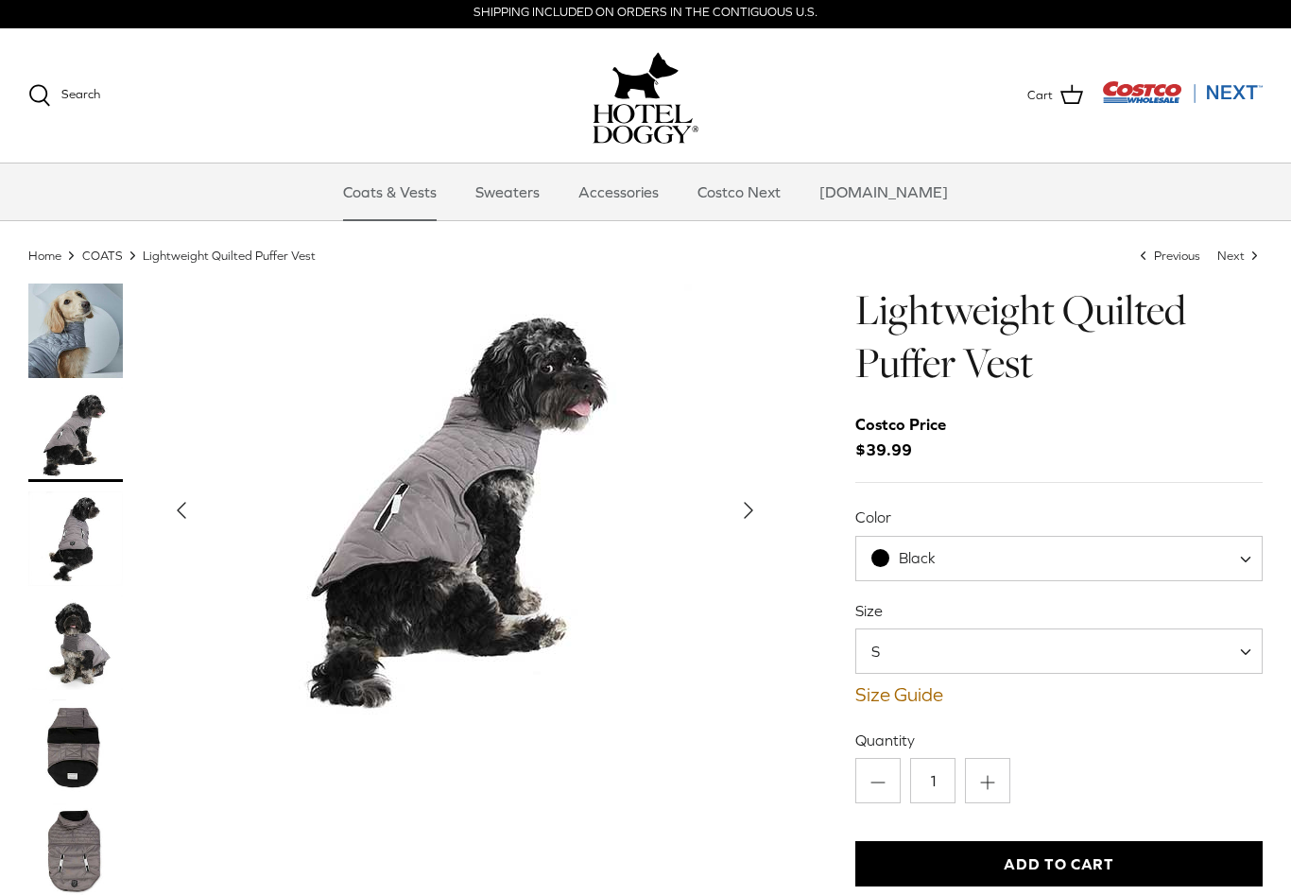
scroll to position [4, 0]
click at [72, 543] on img "Thumbnail Link" at bounding box center [75, 538] width 94 height 94
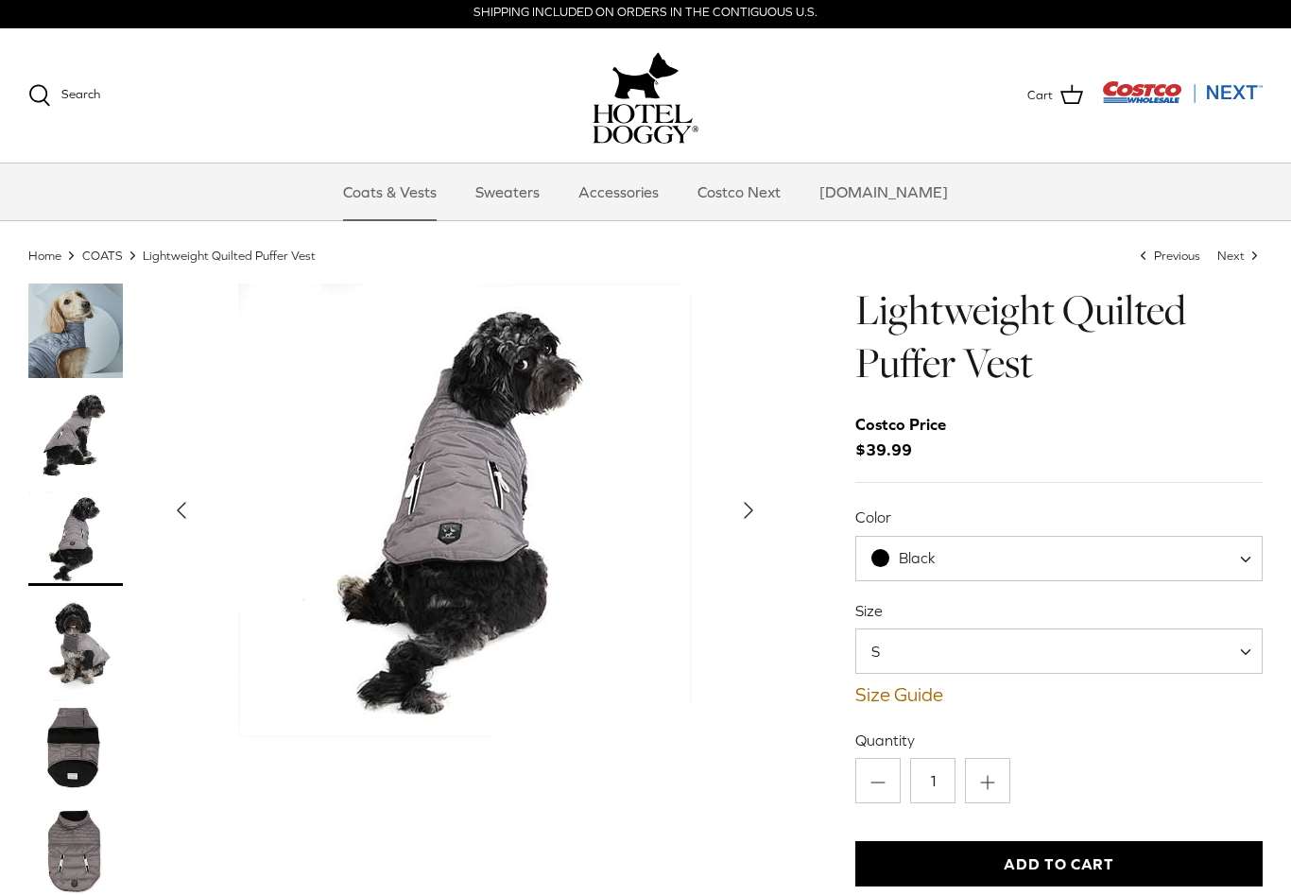
click at [65, 649] on img "Thumbnail Link" at bounding box center [75, 642] width 94 height 94
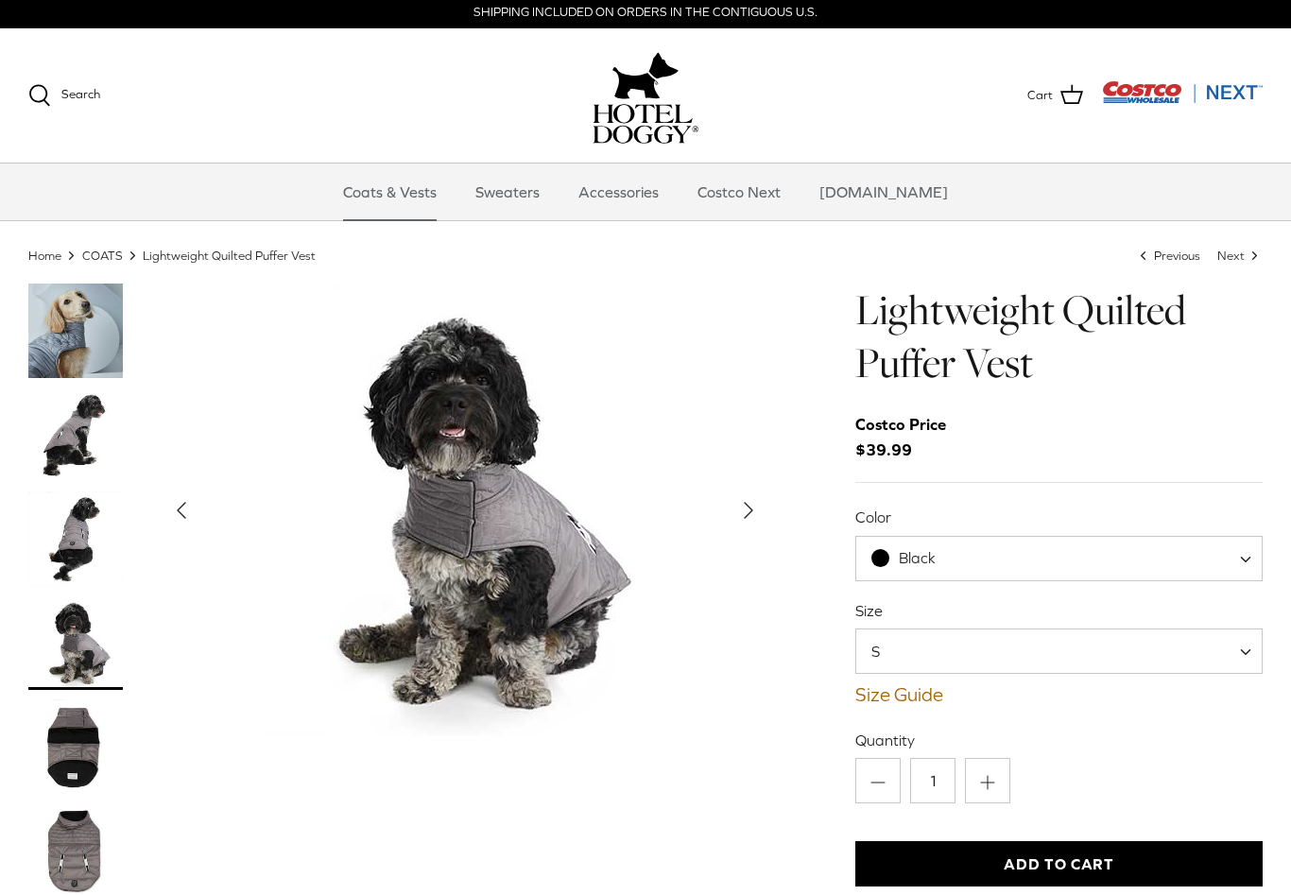
click at [72, 747] on img "Thumbnail Link" at bounding box center [75, 746] width 94 height 94
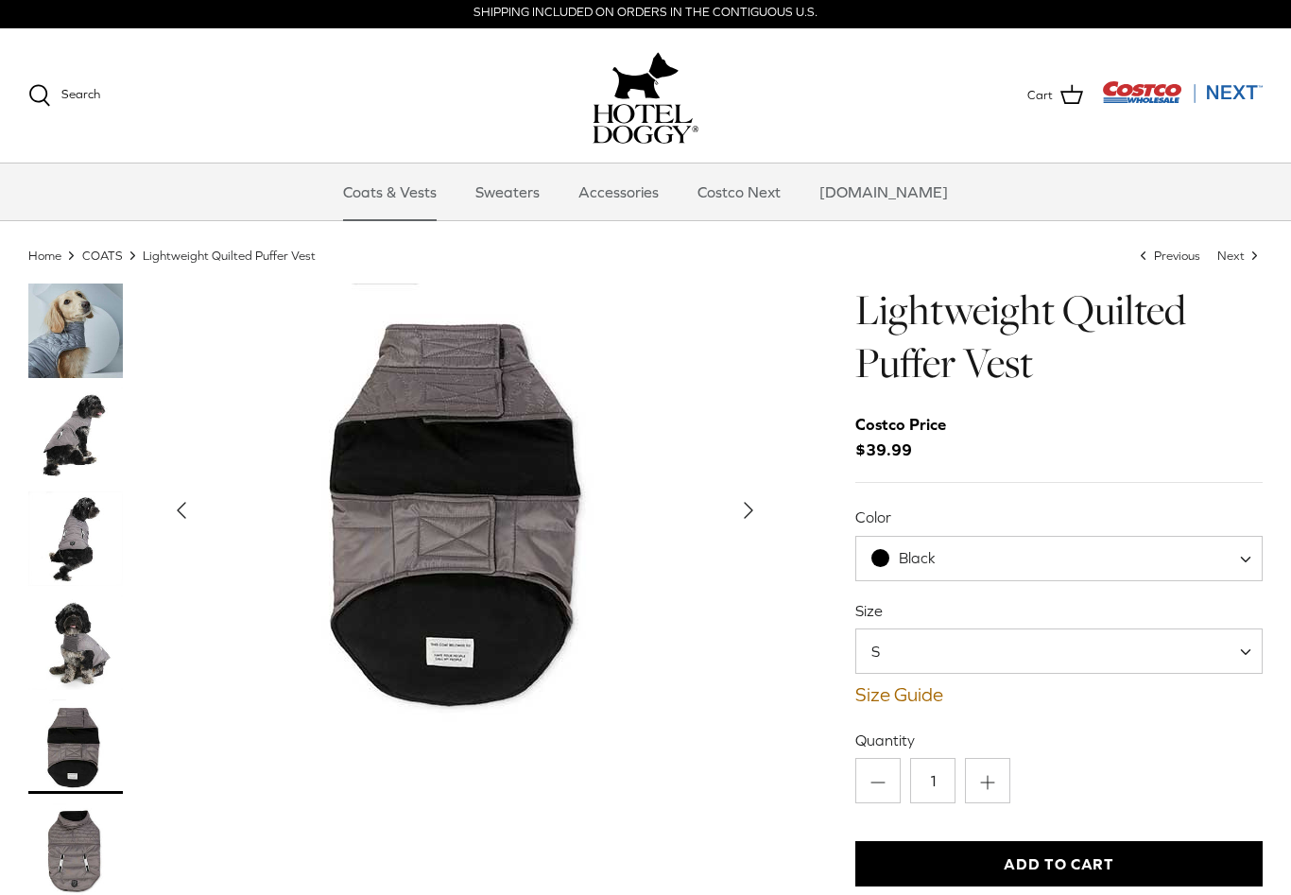
click at [69, 839] on img "Thumbnail Link" at bounding box center [75, 850] width 94 height 94
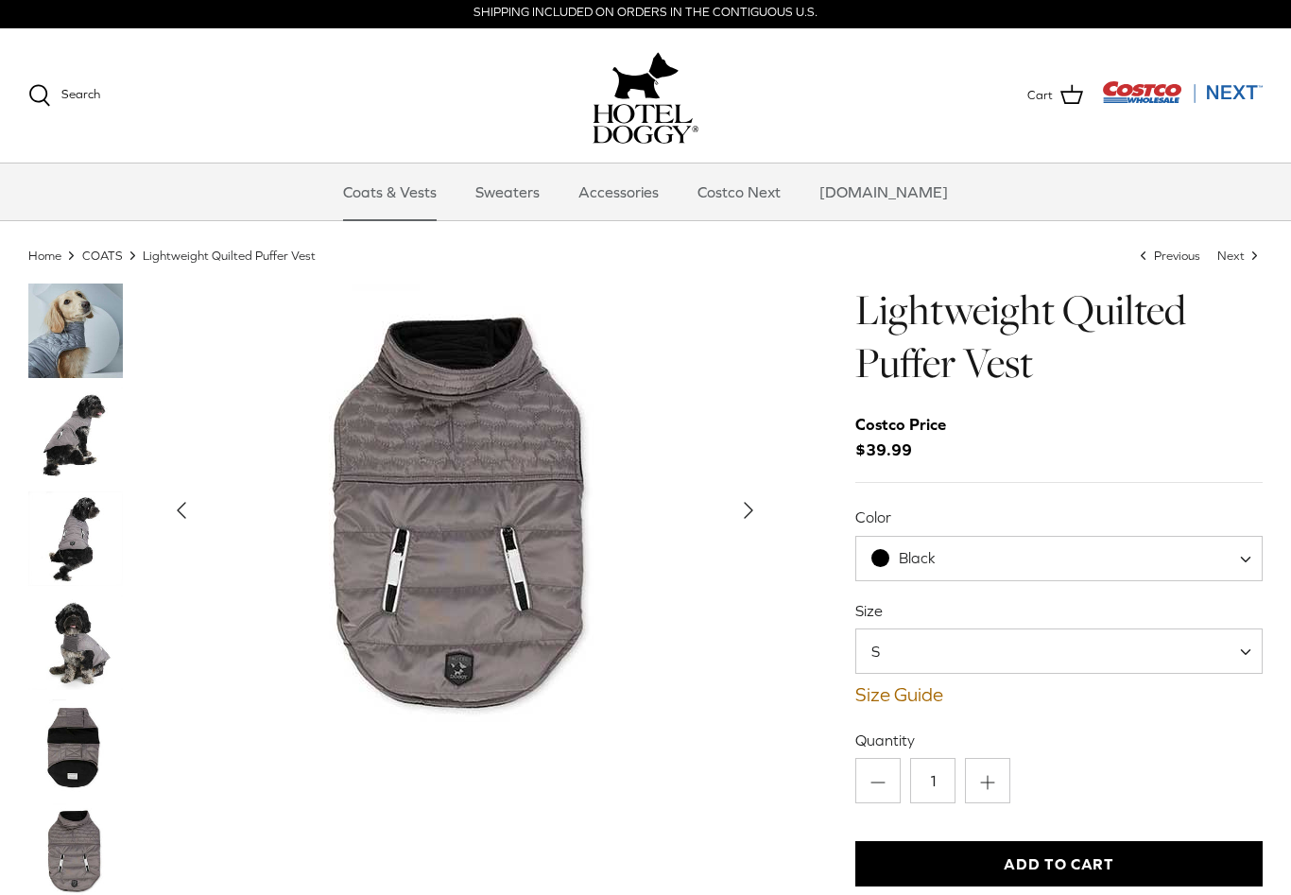
click at [1249, 549] on span at bounding box center [1252, 558] width 19 height 45
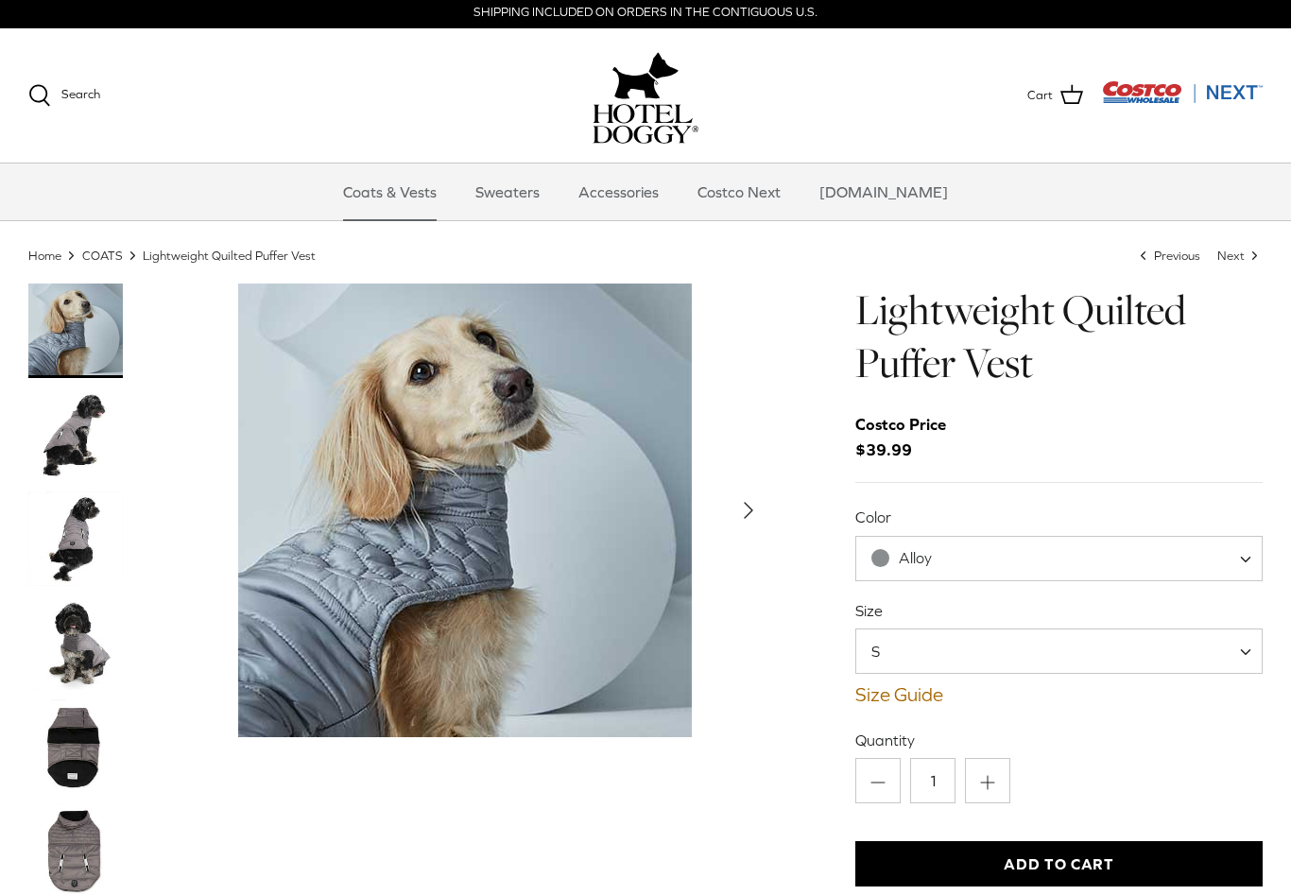
click at [1249, 547] on span at bounding box center [1252, 558] width 19 height 45
select select "Black"
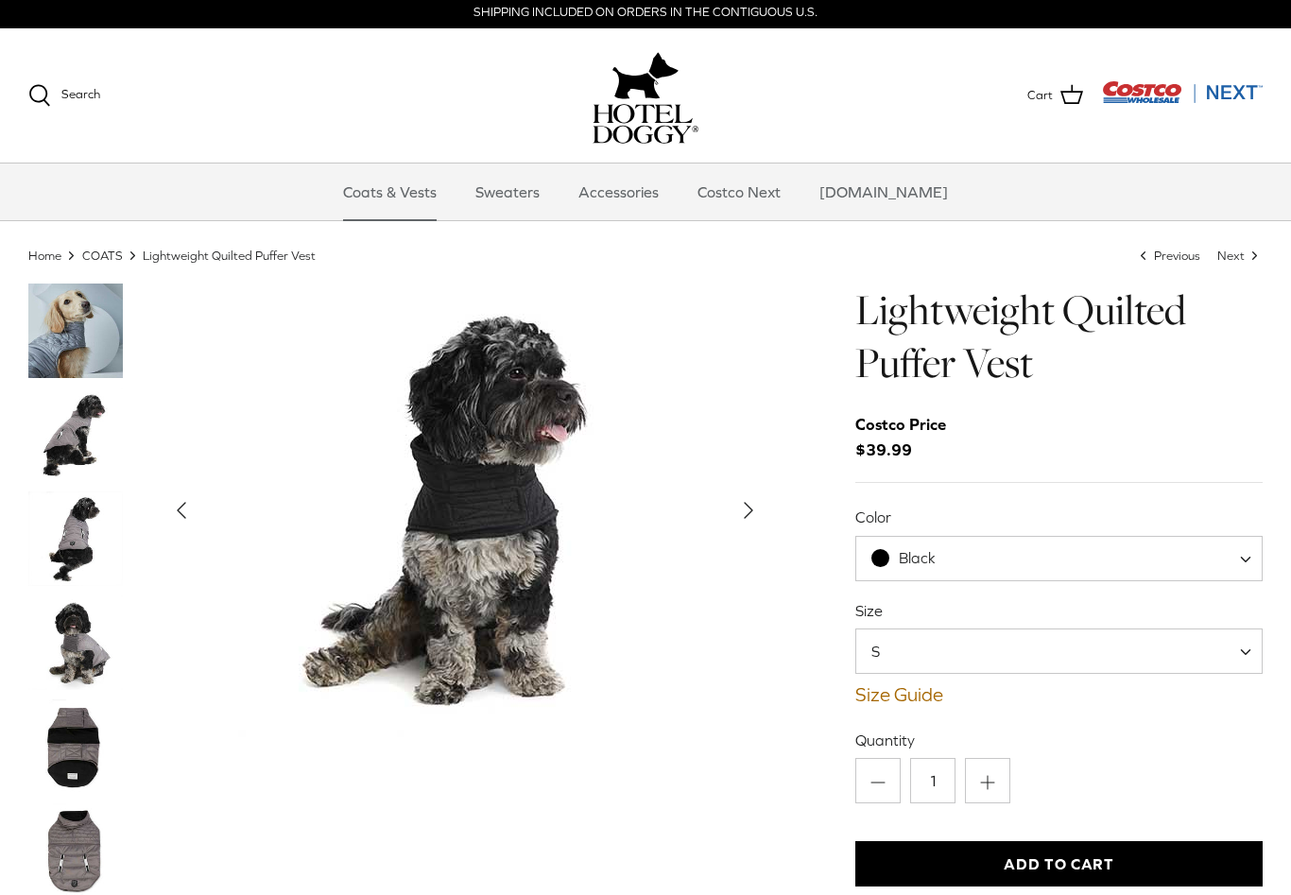
click at [62, 545] on img "Thumbnail Link" at bounding box center [75, 538] width 94 height 94
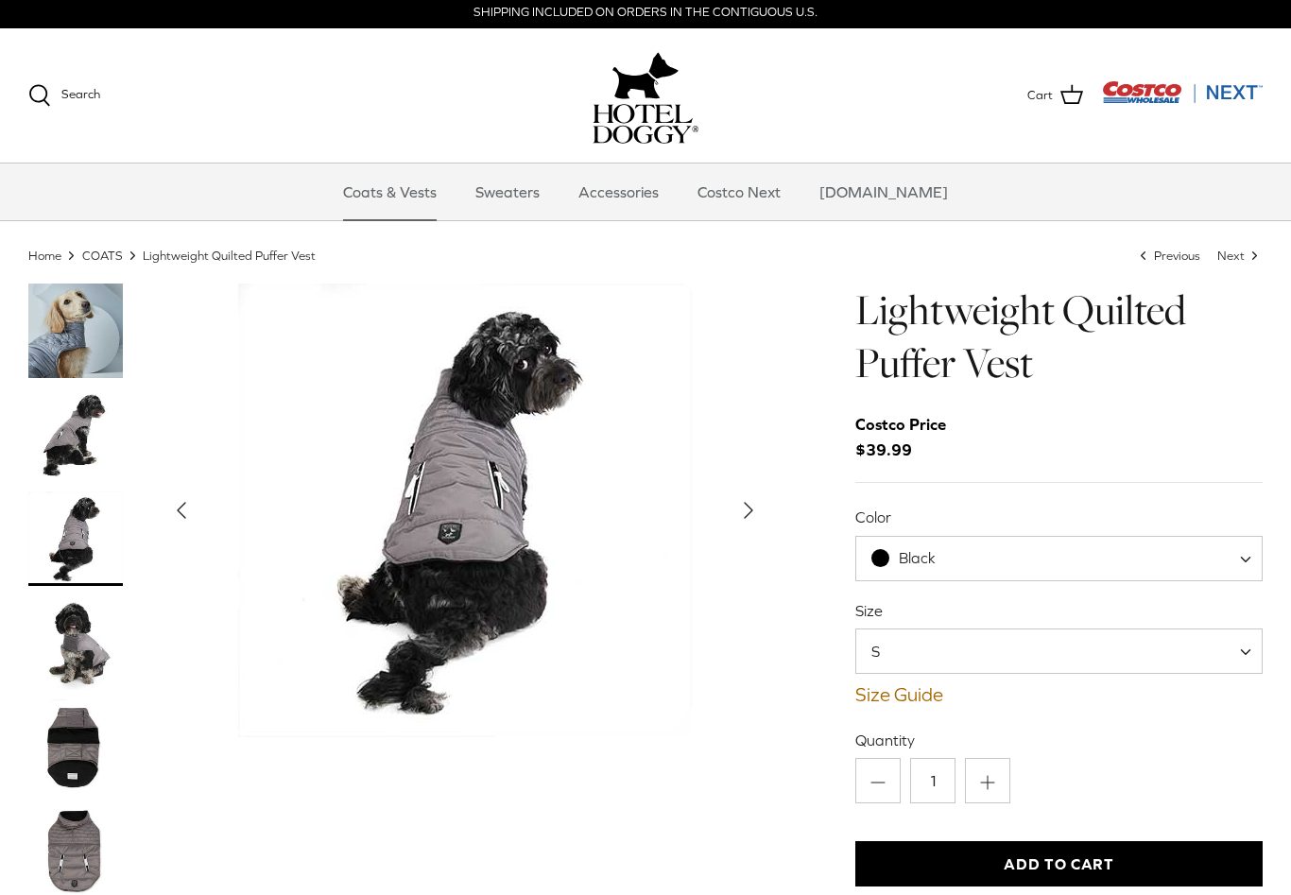
click at [1, 555] on div "Left Right" at bounding box center [645, 854] width 1291 height 1143
click at [72, 437] on img "Thumbnail Link" at bounding box center [75, 434] width 94 height 94
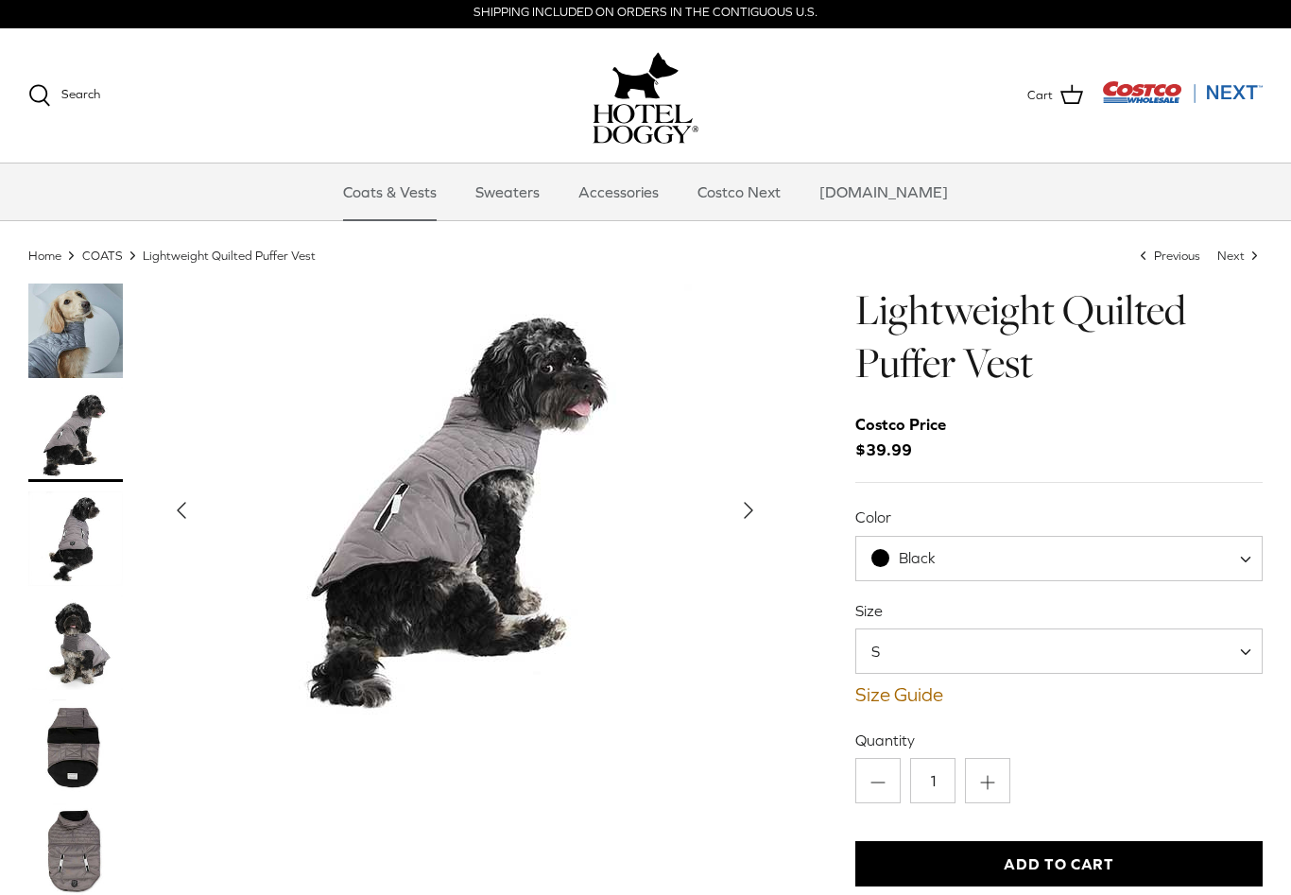
click at [62, 644] on img "Thumbnail Link" at bounding box center [75, 642] width 94 height 94
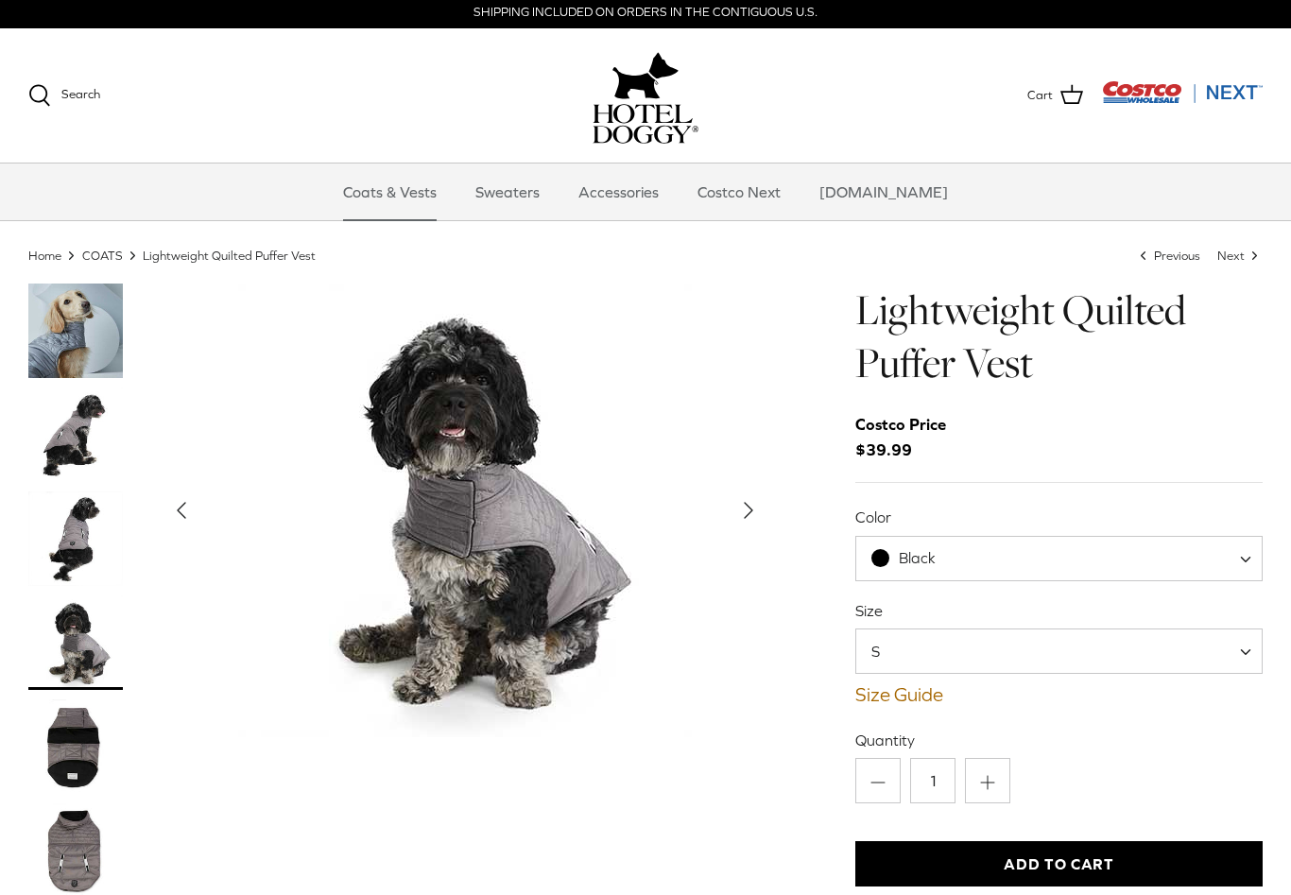
click at [57, 335] on img "Thumbnail Link" at bounding box center [75, 330] width 94 height 94
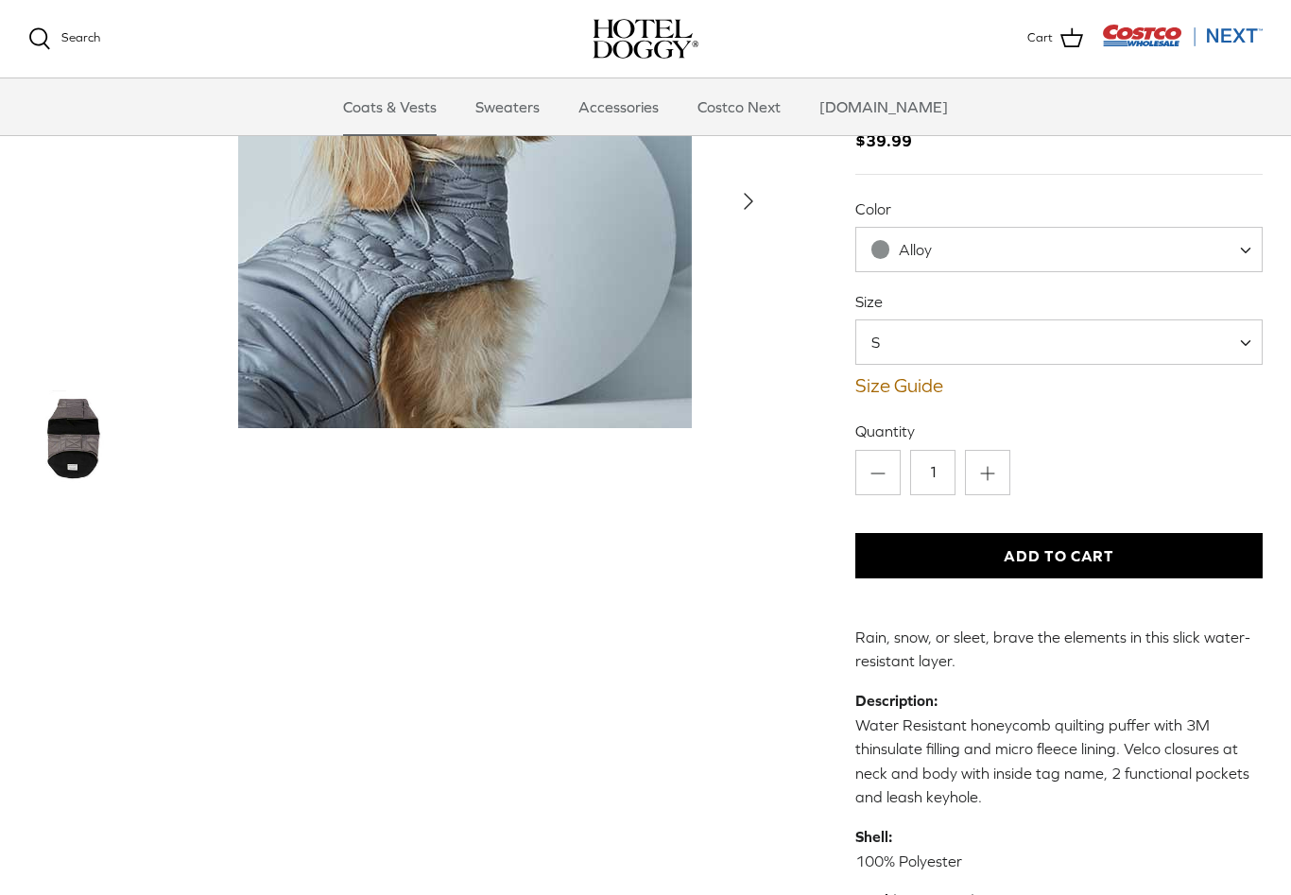
scroll to position [125, 0]
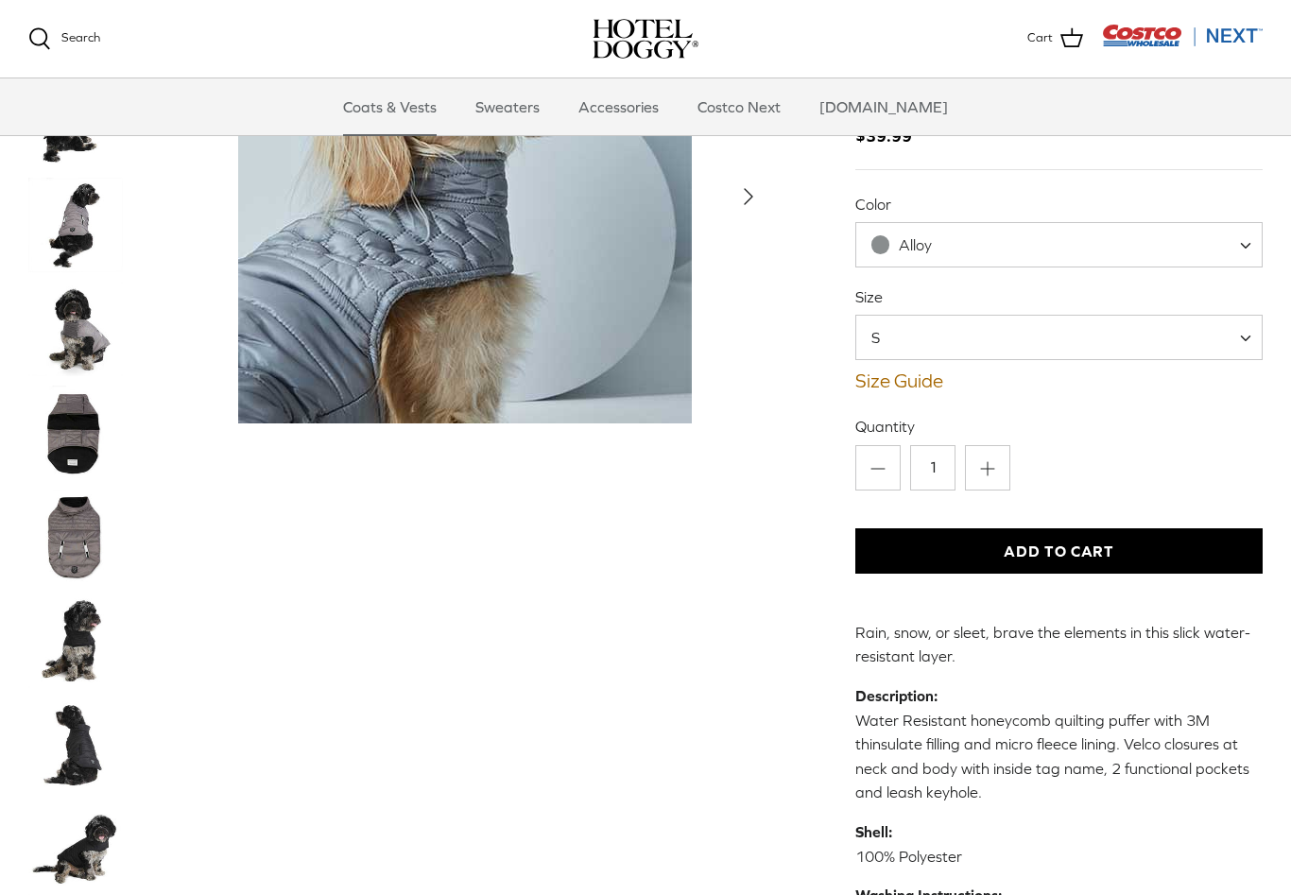
click at [72, 446] on img "Thumbnail Link" at bounding box center [75, 433] width 94 height 94
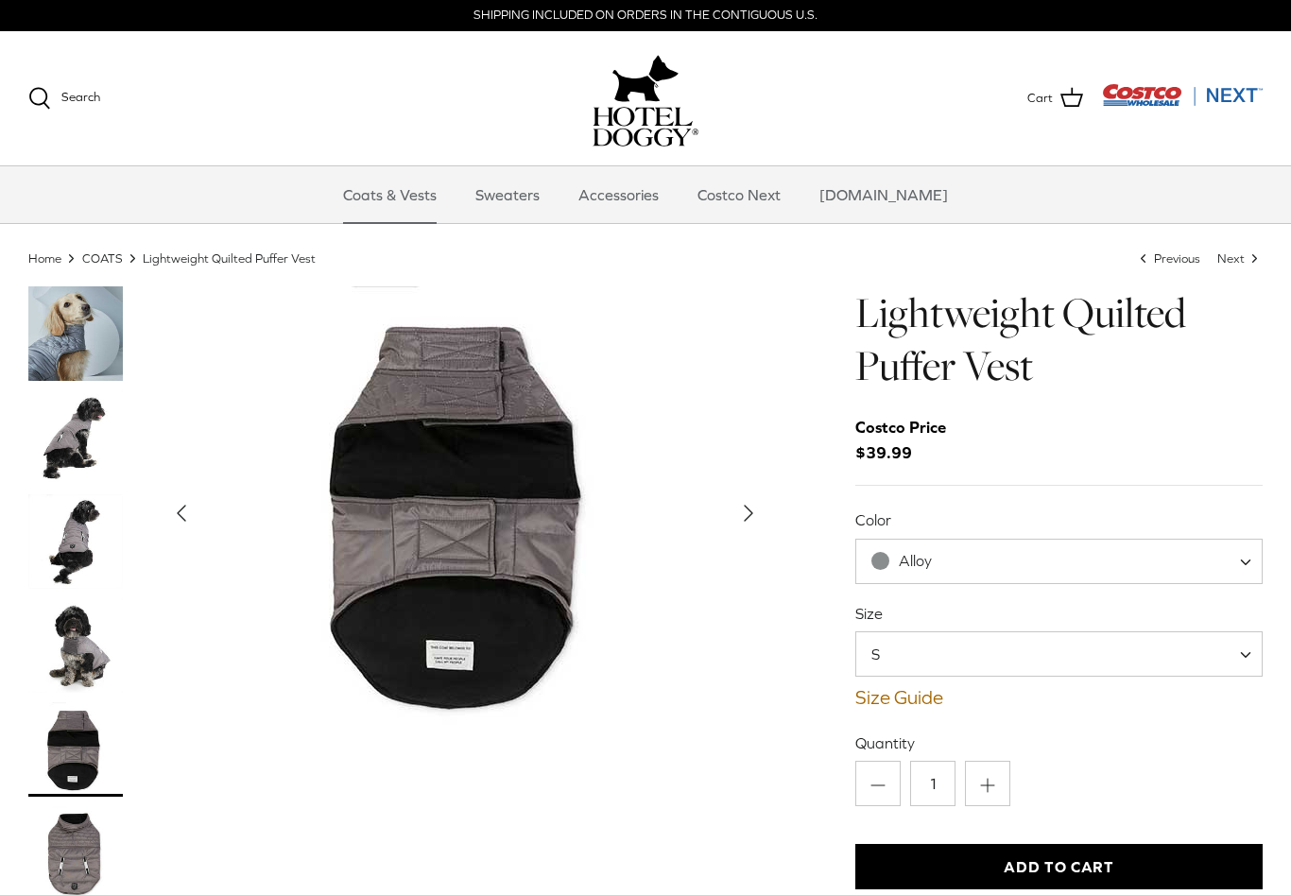
scroll to position [0, 0]
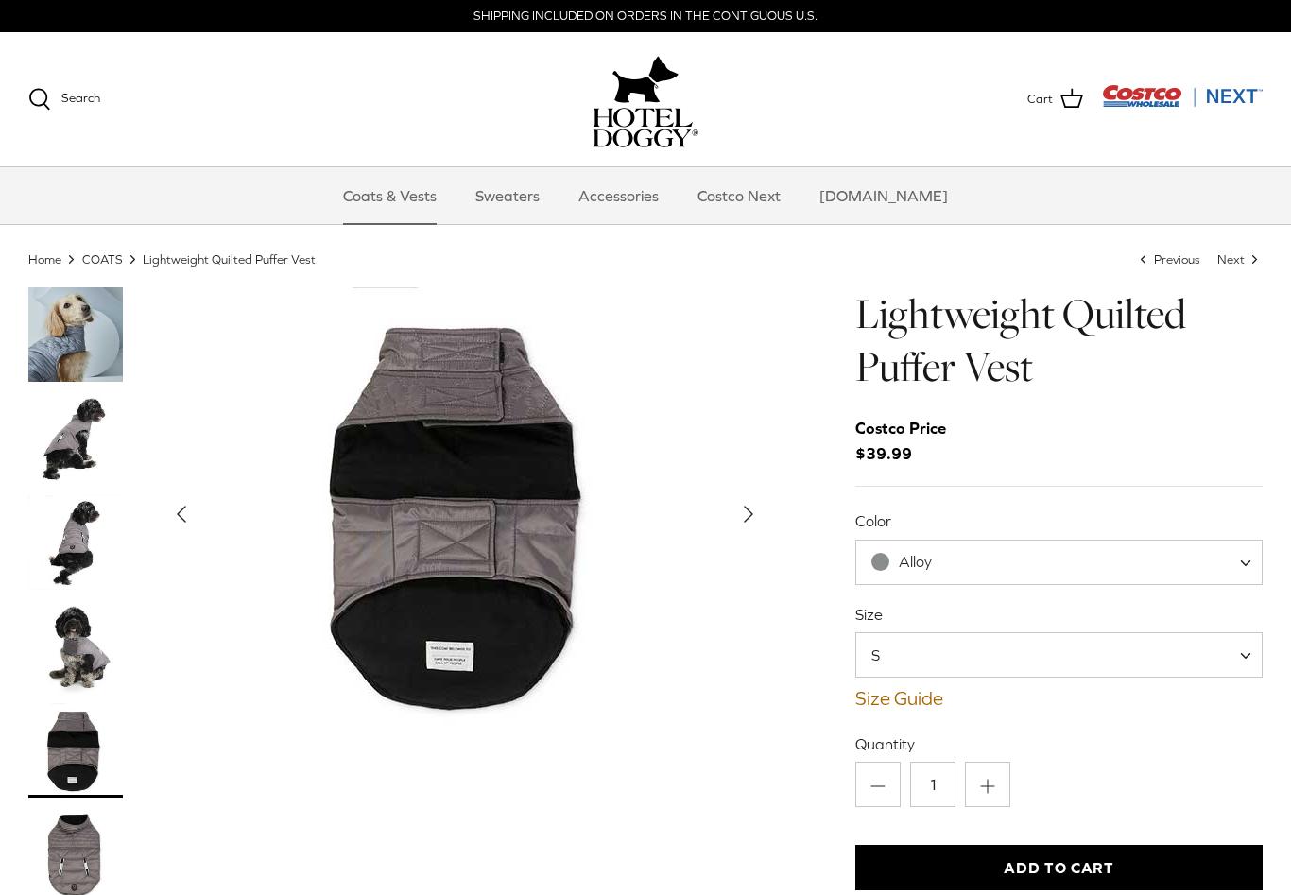
click at [1249, 553] on span at bounding box center [1252, 562] width 19 height 45
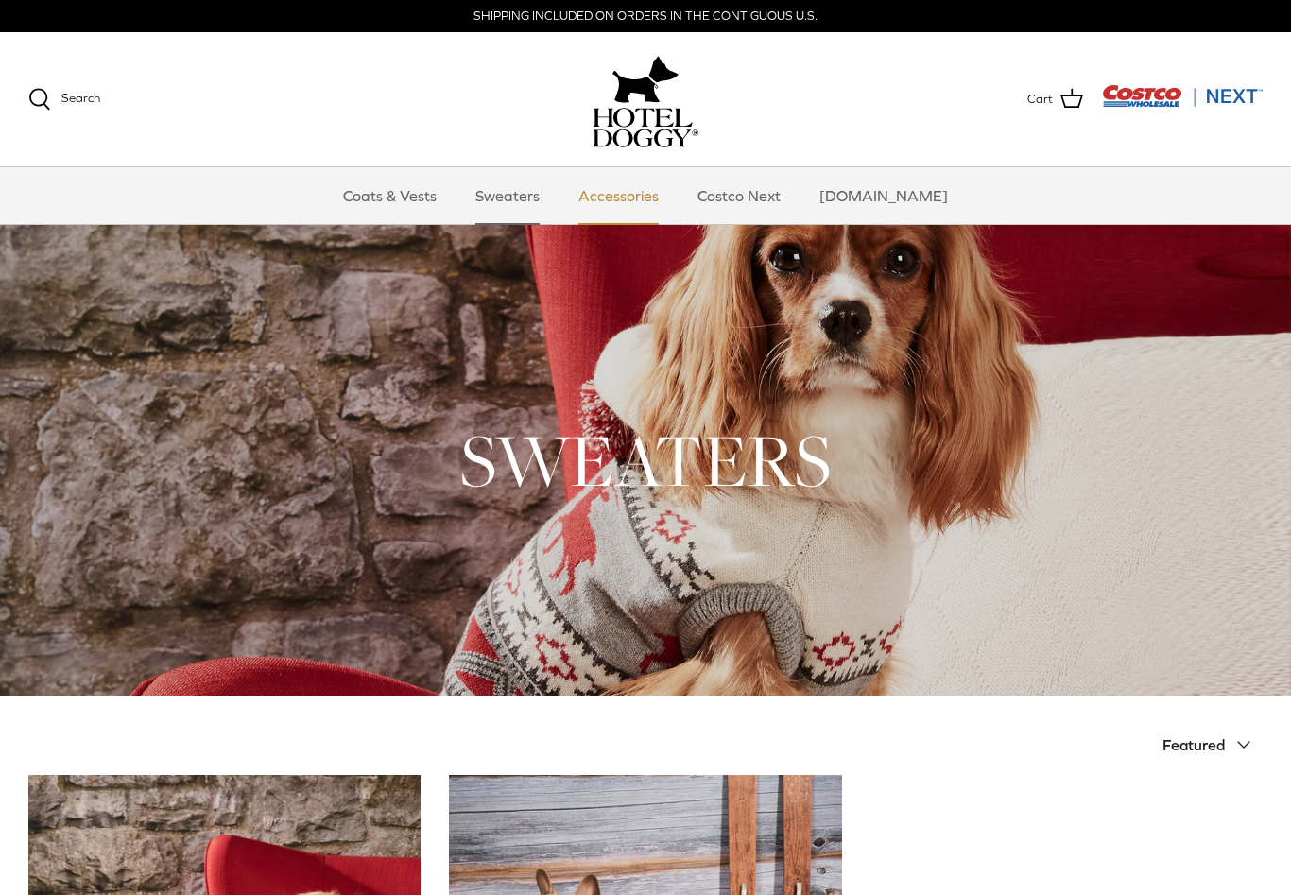
click at [637, 188] on link "Accessories" at bounding box center [618, 195] width 114 height 57
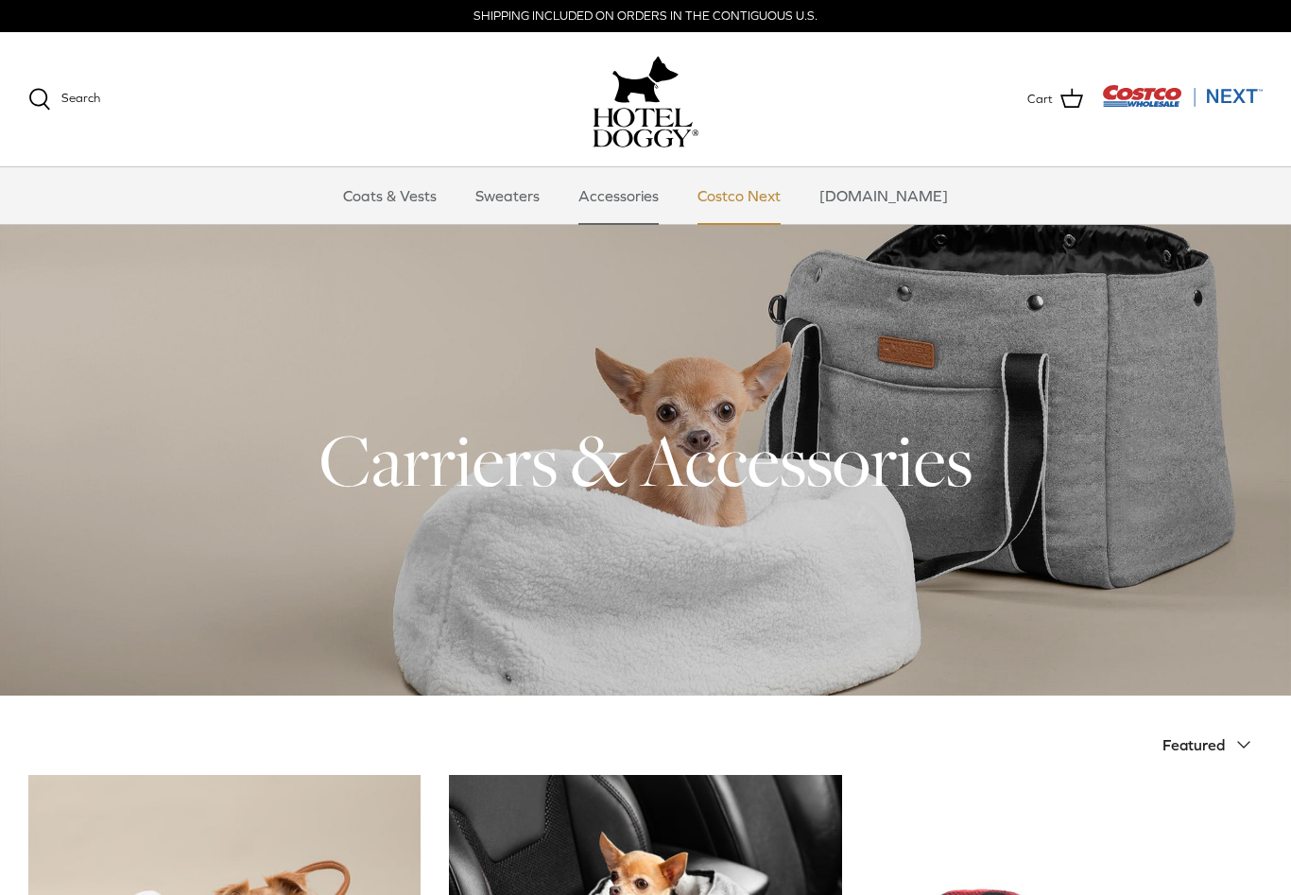
click at [759, 193] on link "Costco Next" at bounding box center [738, 195] width 117 height 57
